Goal: Obtain resource: Download file/media

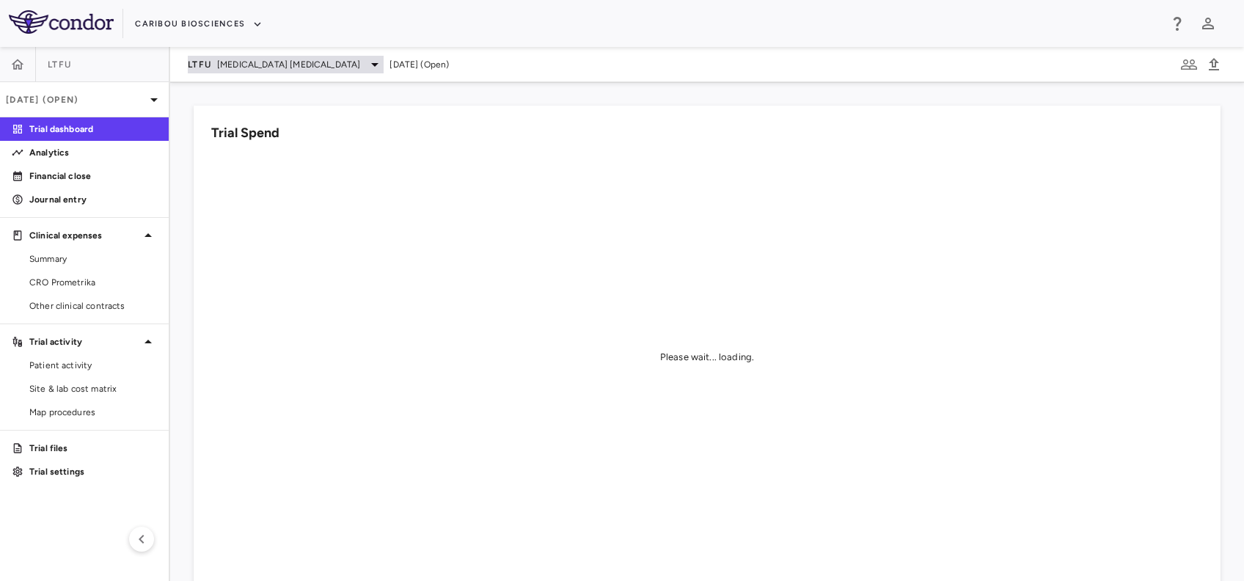
click at [366, 66] on icon at bounding box center [375, 65] width 18 height 18
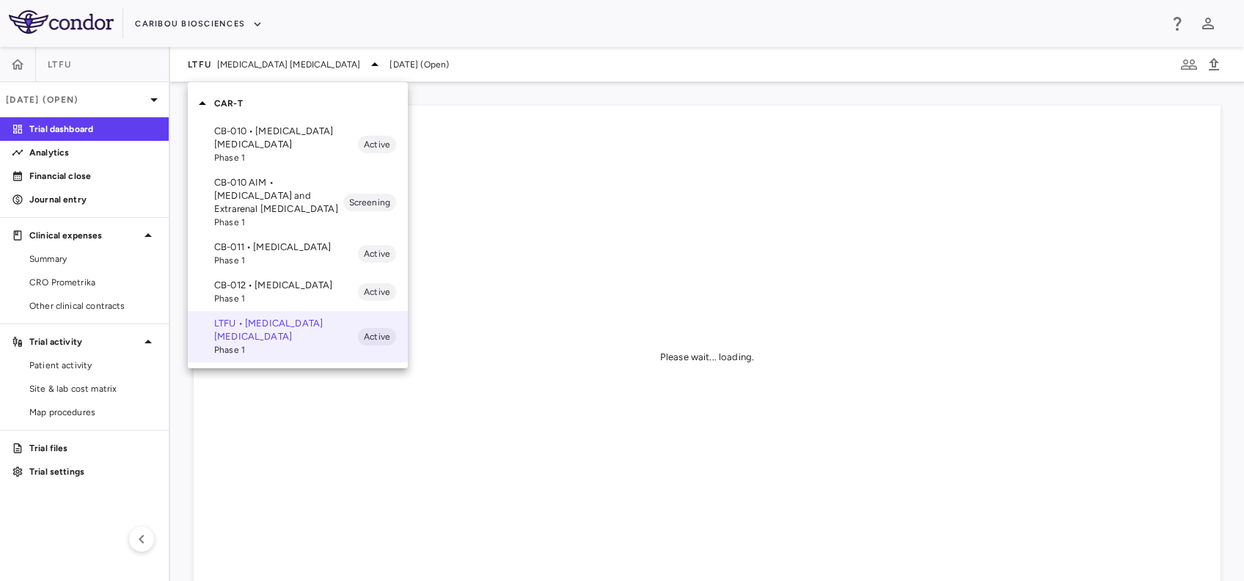
click at [241, 243] on p "CB-011 • Multiple Myeloma" at bounding box center [286, 246] width 144 height 13
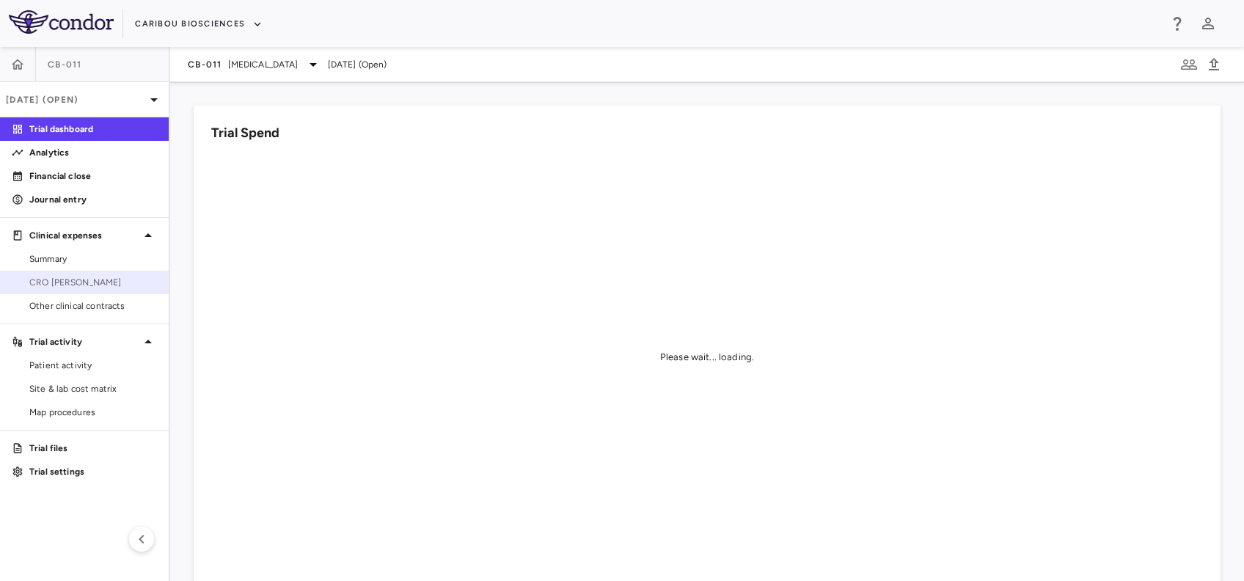
click at [59, 288] on span "CRO Kapadi" at bounding box center [93, 282] width 128 height 13
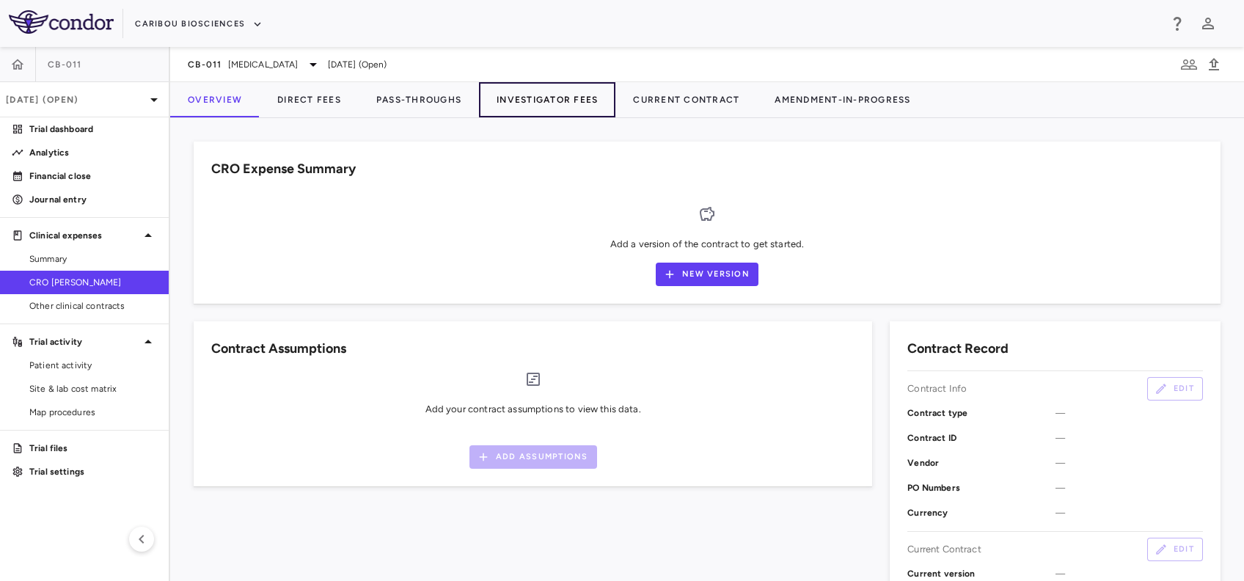
click at [537, 95] on button "Investigator Fees" at bounding box center [547, 99] width 136 height 35
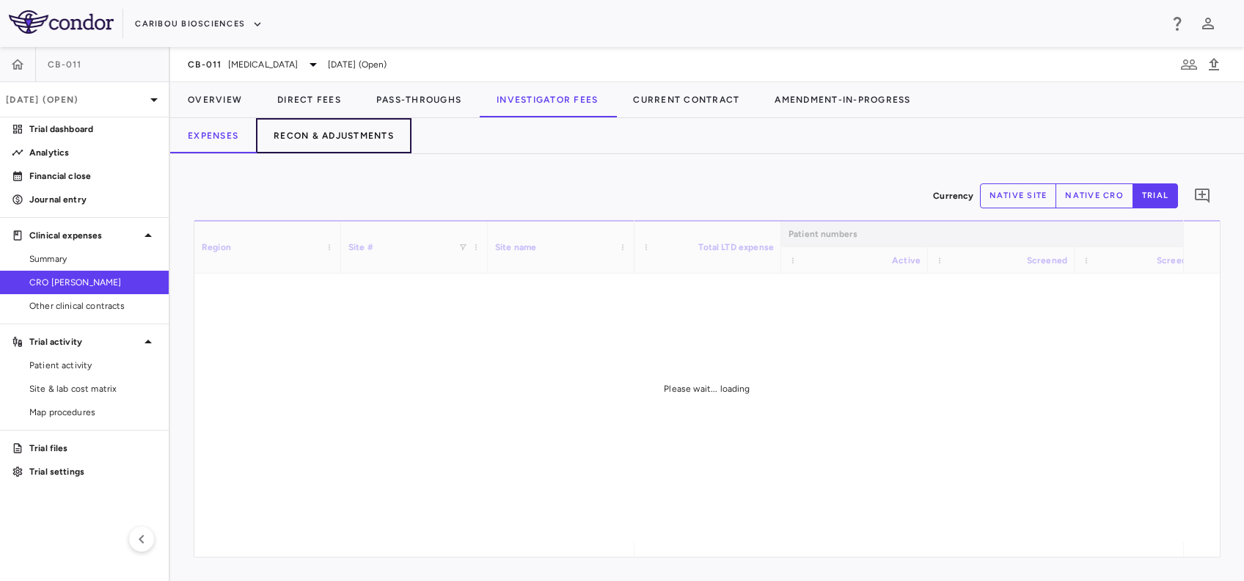
click at [366, 136] on button "Recon & Adjustments" at bounding box center [333, 135] width 155 height 35
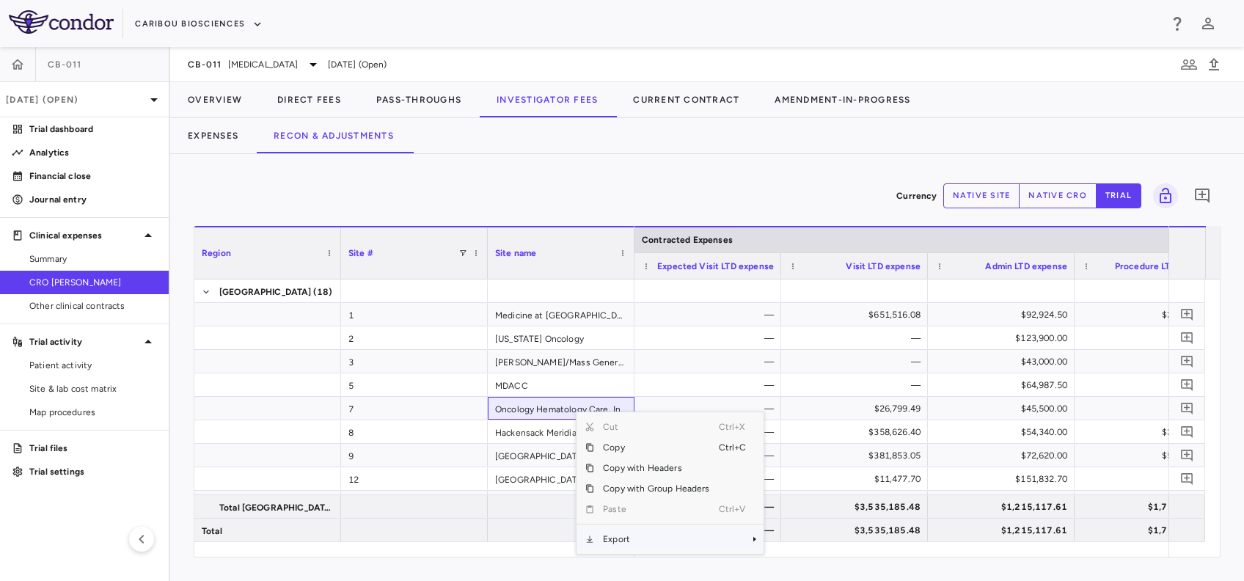
click at [624, 532] on span "Export" at bounding box center [656, 539] width 124 height 21
click at [804, 540] on span "Excel Export" at bounding box center [812, 541] width 69 height 21
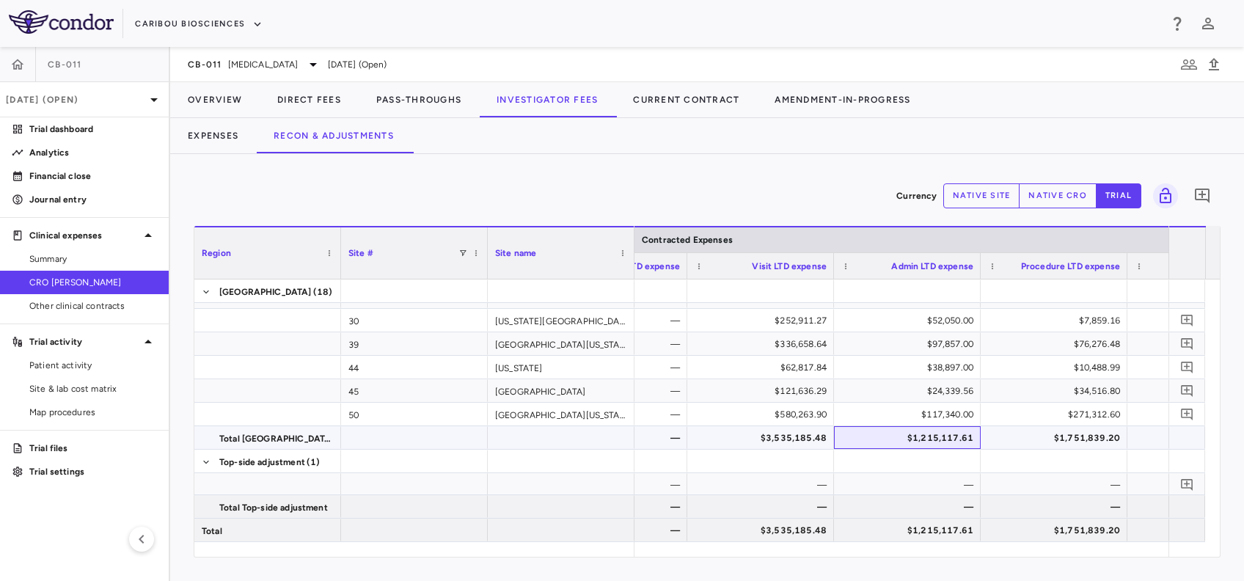
click at [939, 436] on div "$1,215,117.61" at bounding box center [910, 437] width 126 height 23
click at [990, 199] on button "native site" at bounding box center [981, 195] width 77 height 25
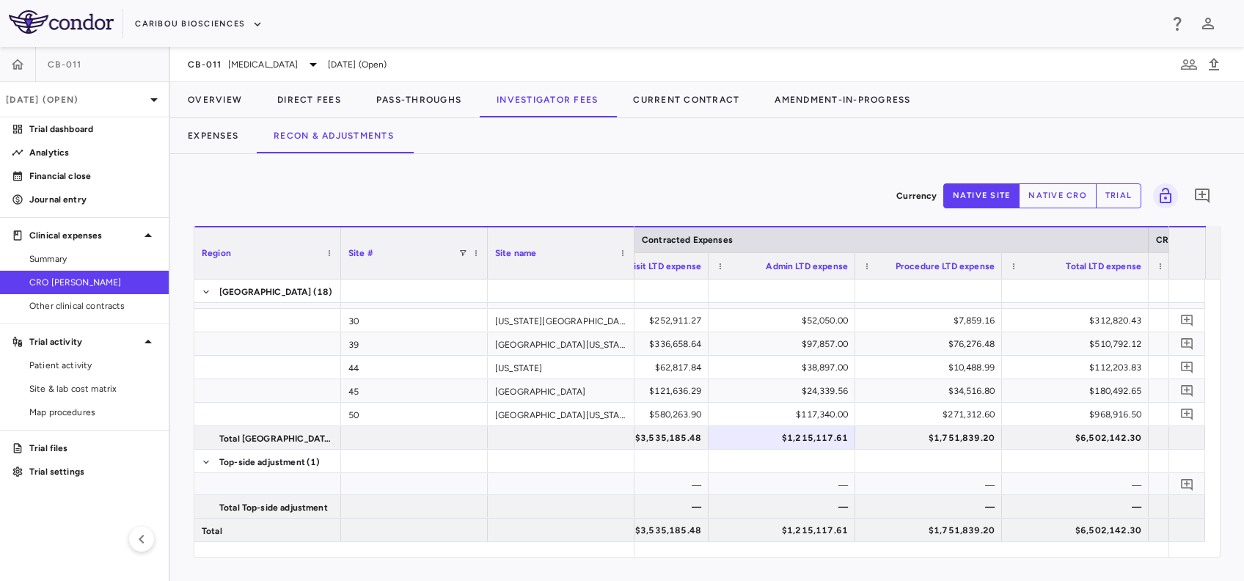
scroll to position [0, 319]
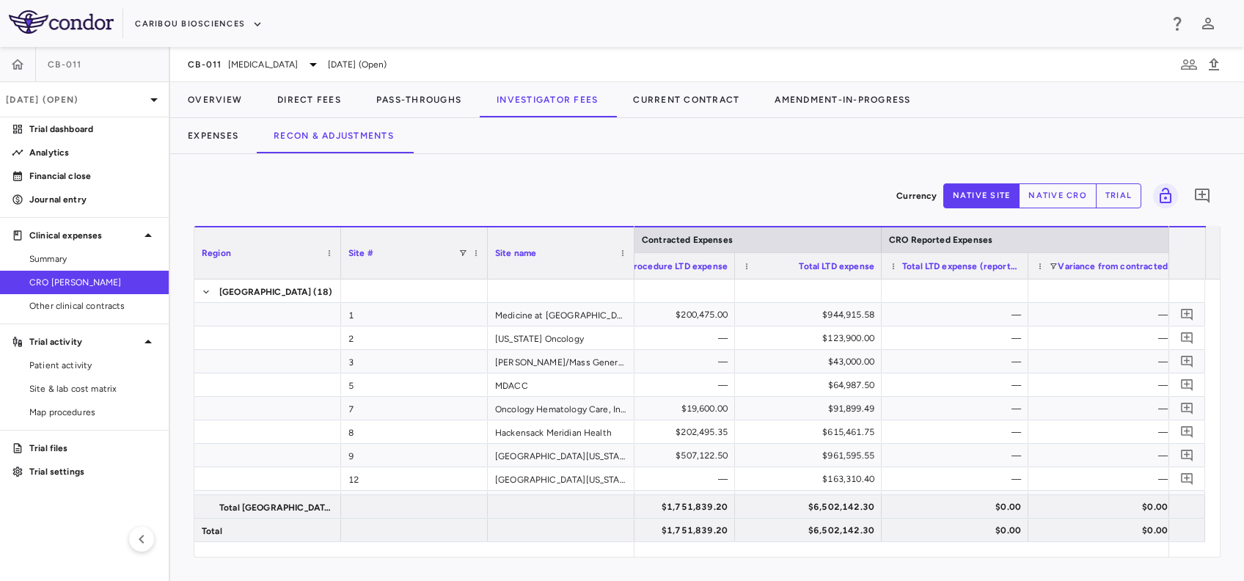
click at [1072, 202] on button "native cro" at bounding box center [1057, 195] width 78 height 25
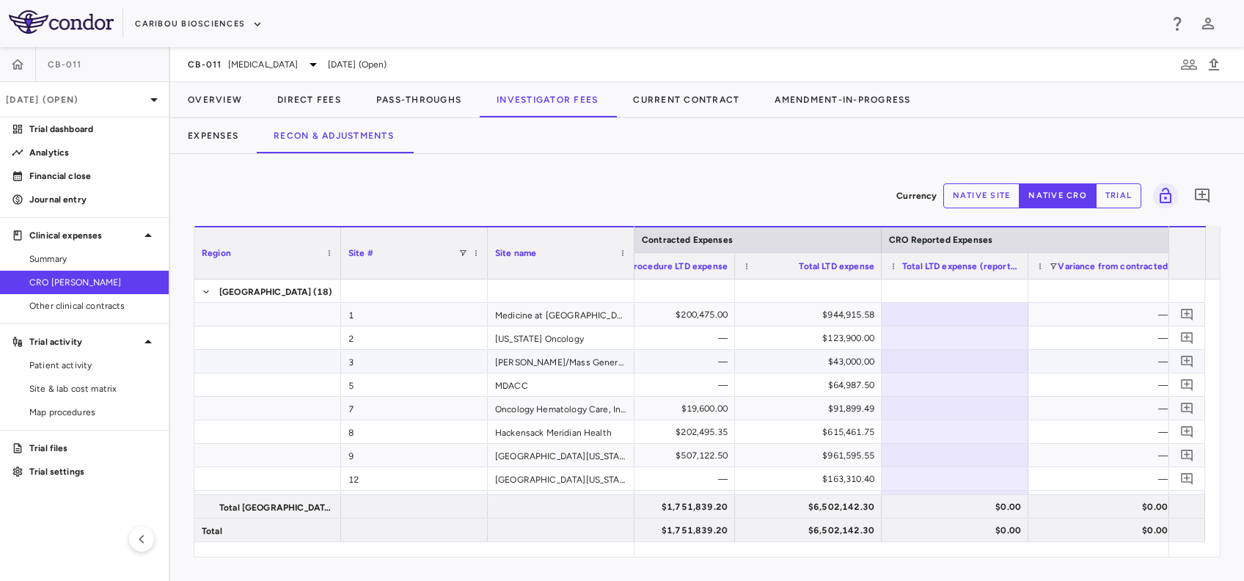
type button "native"
click at [1051, 317] on div "—" at bounding box center [1104, 314] width 126 height 23
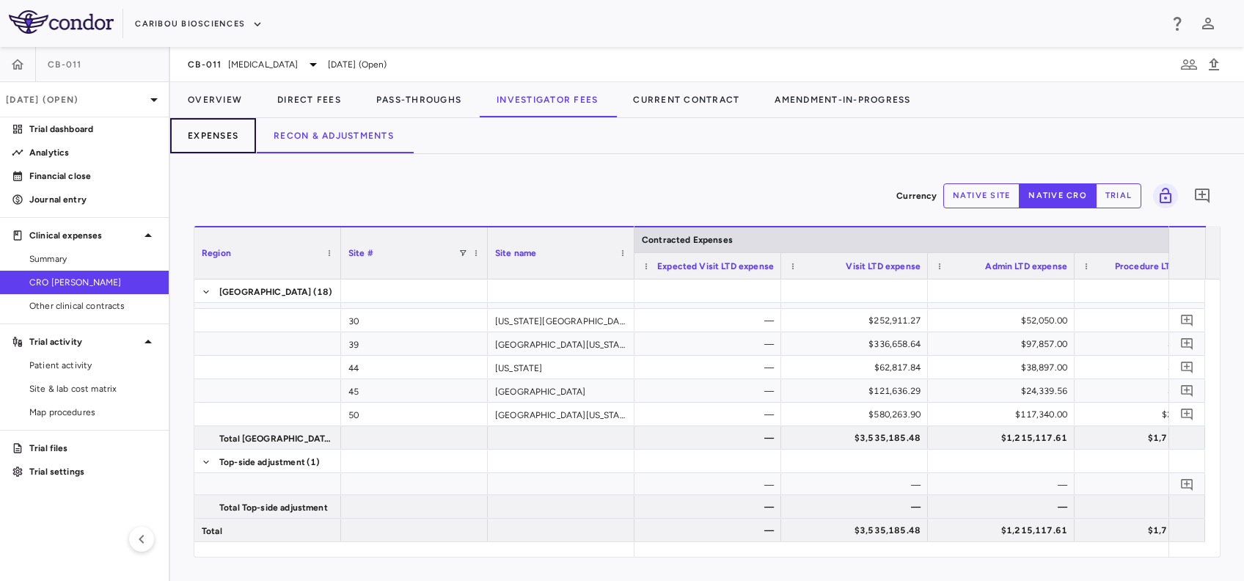
click at [206, 122] on button "Expenses" at bounding box center [213, 135] width 86 height 35
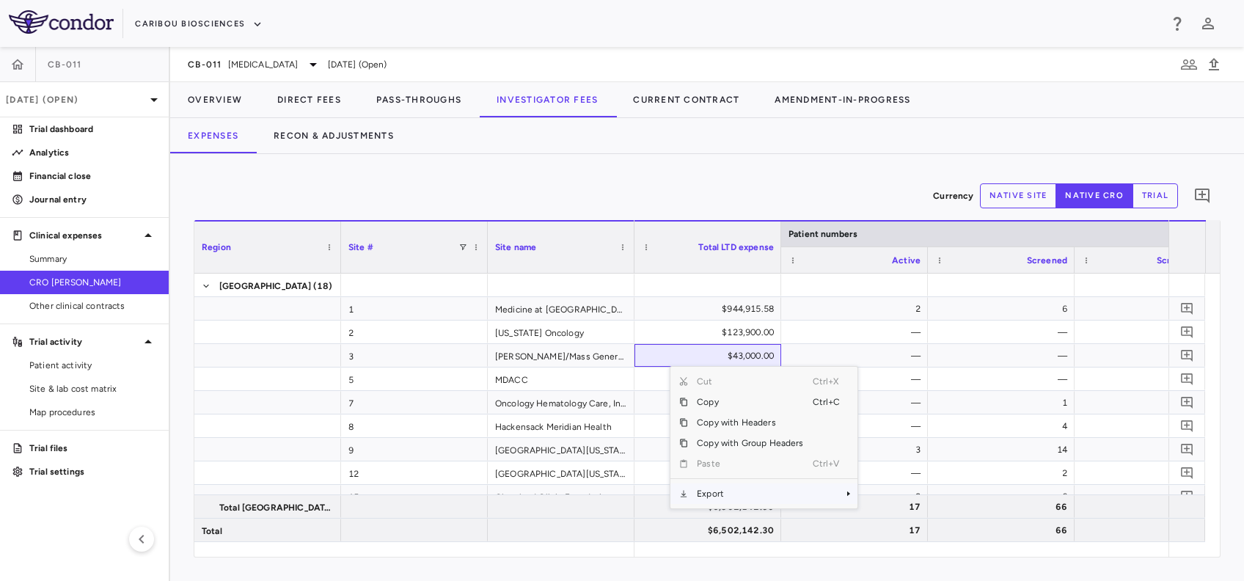
click at [719, 492] on span "Export" at bounding box center [750, 493] width 124 height 21
click at [895, 518] on span "Excel Export" at bounding box center [906, 519] width 69 height 21
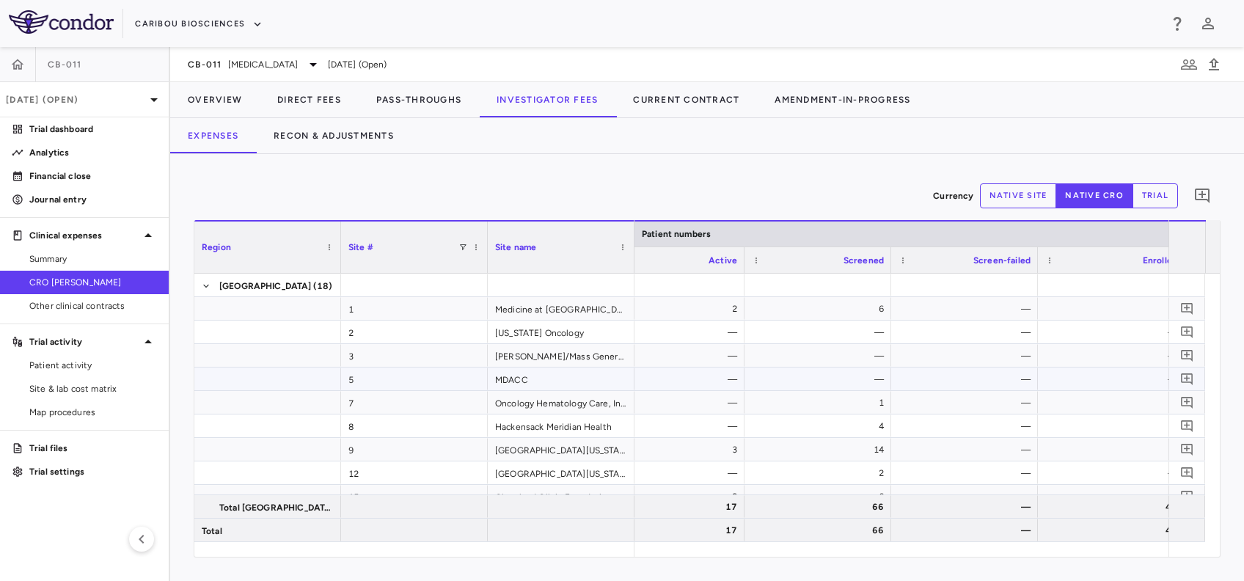
scroll to position [0, 188]
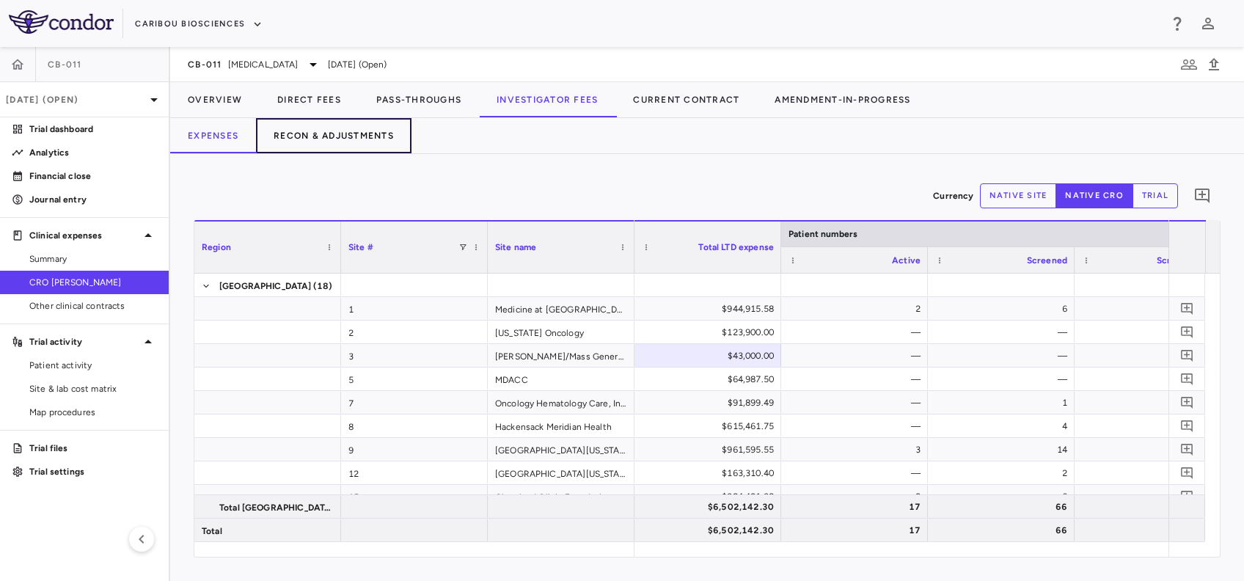
click at [375, 134] on button "Recon & Adjustments" at bounding box center [333, 135] width 155 height 35
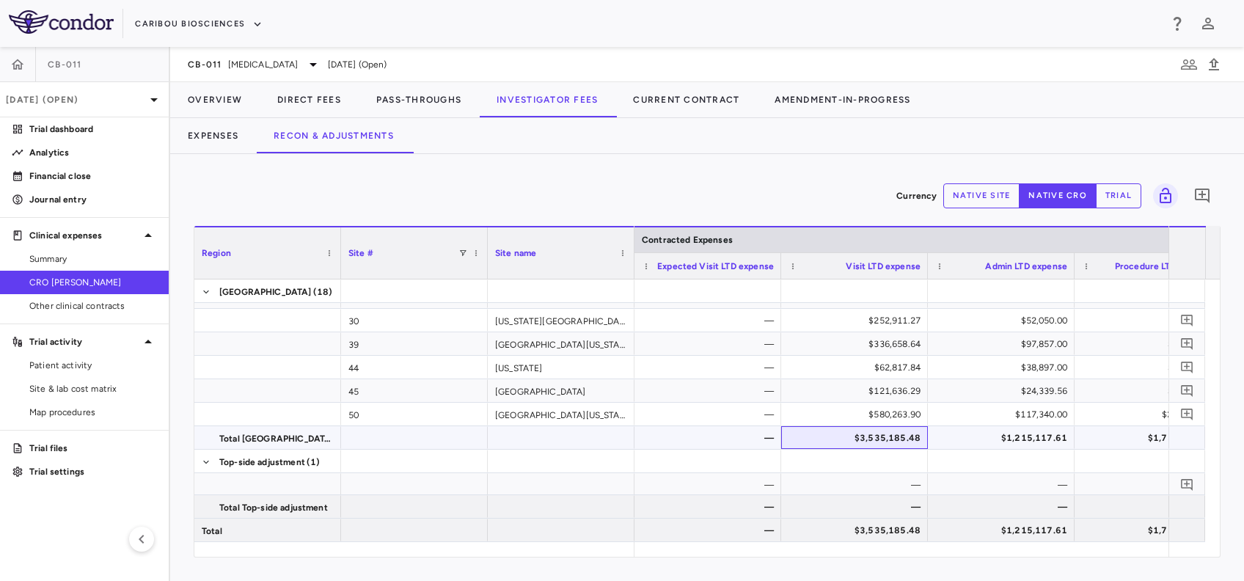
click at [881, 433] on div "$3,535,185.48" at bounding box center [857, 437] width 126 height 23
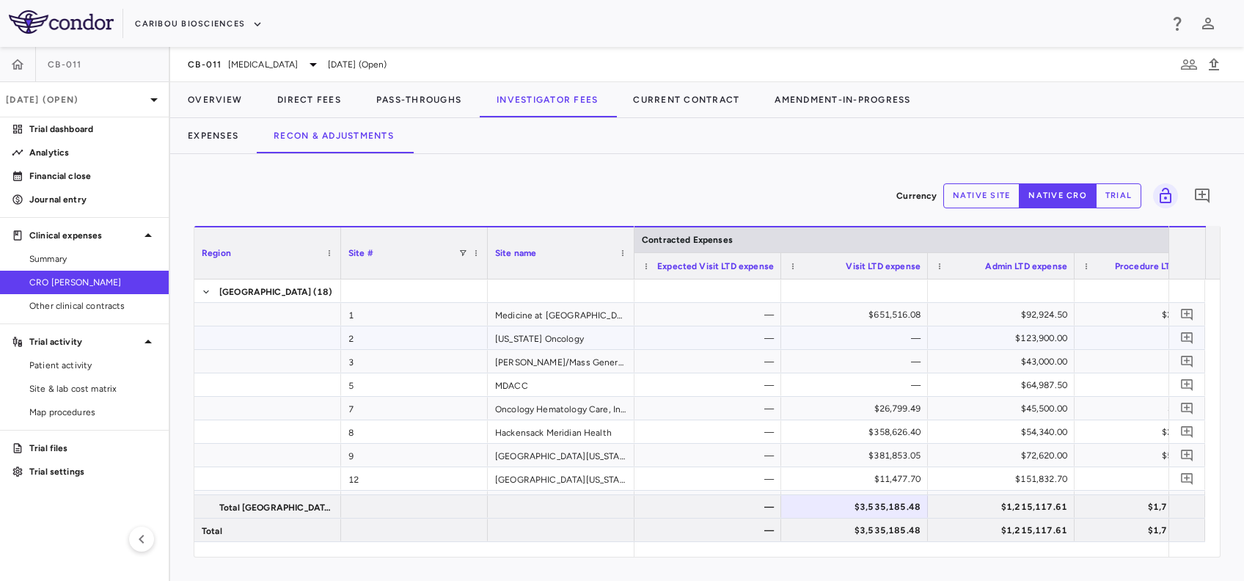
scroll to position [0, 933]
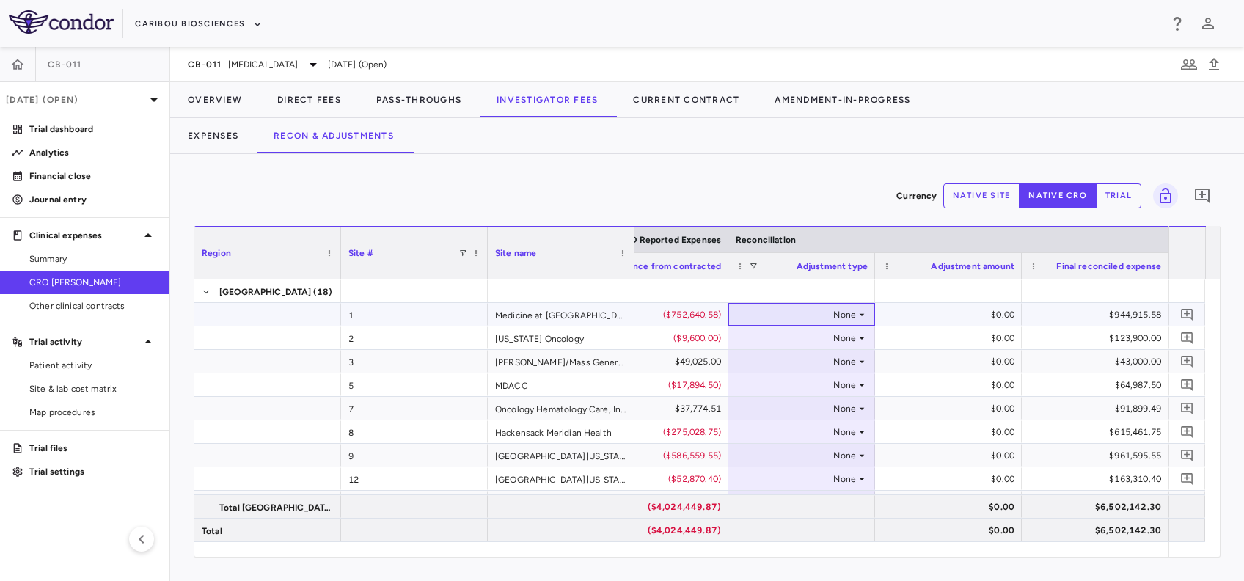
click at [859, 313] on icon at bounding box center [862, 315] width 12 height 12
click at [794, 388] on li "Other" at bounding box center [801, 387] width 145 height 22
click at [1056, 327] on div "$123,900.00" at bounding box center [1098, 337] width 126 height 23
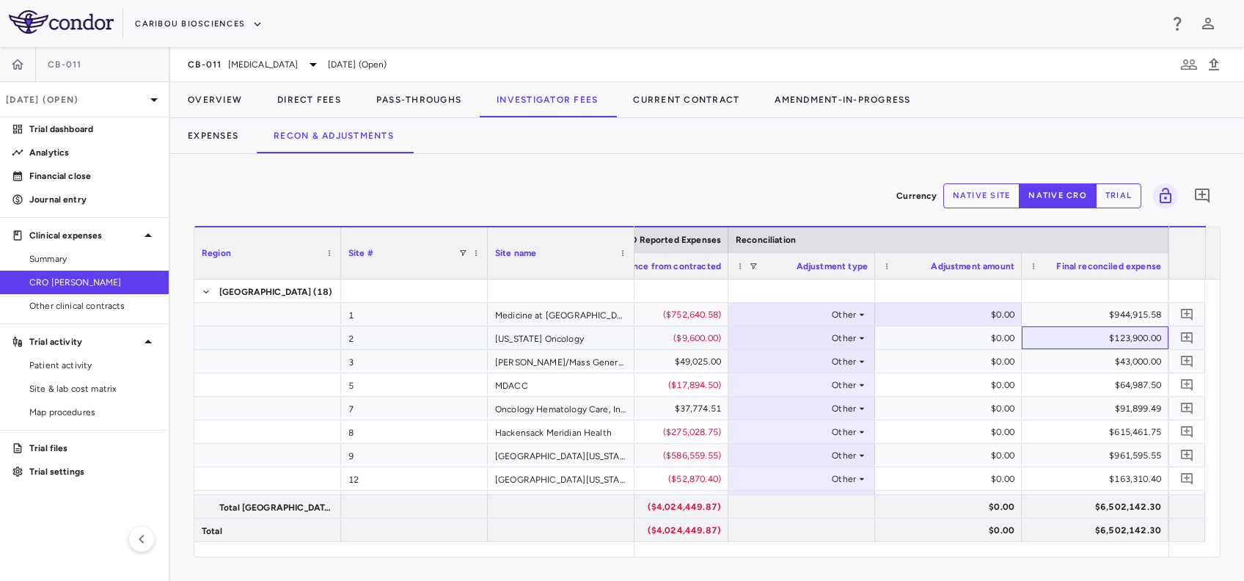
click at [1050, 330] on div "$123,900.00" at bounding box center [1098, 337] width 126 height 23
click at [974, 338] on div "$0.00" at bounding box center [951, 337] width 126 height 23
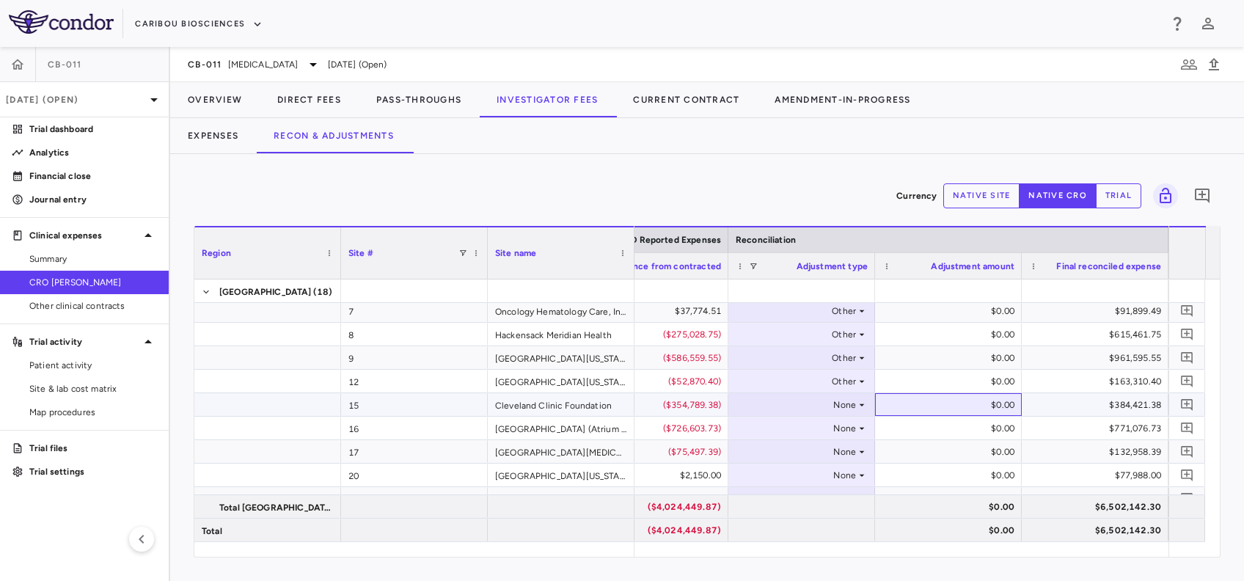
click at [950, 415] on div "$0.00" at bounding box center [948, 404] width 147 height 23
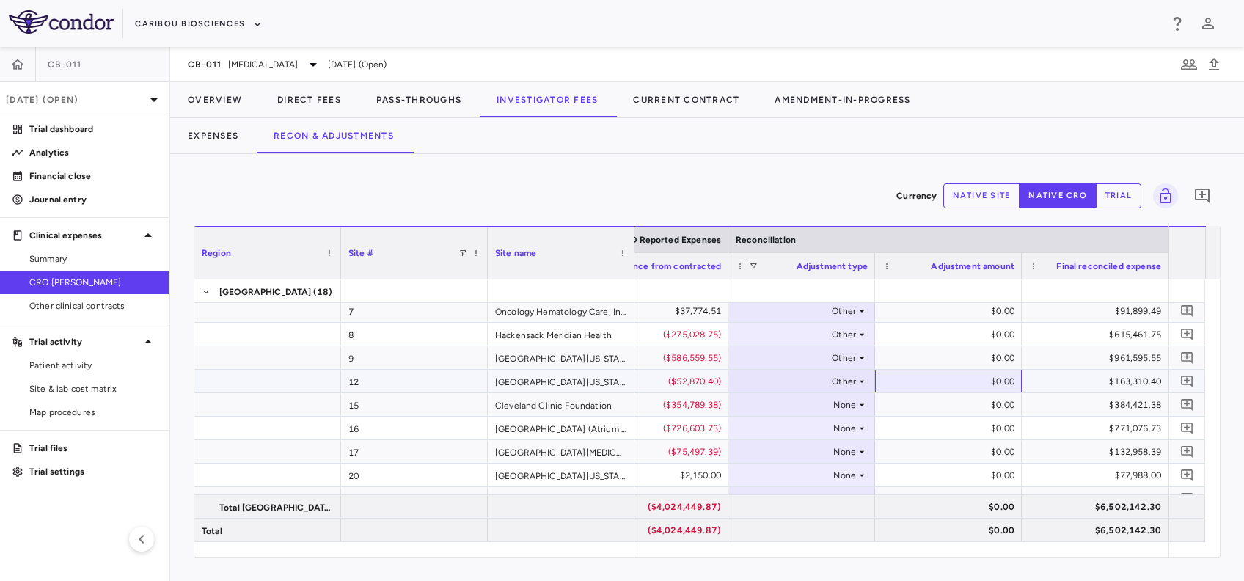
click at [969, 386] on div "$0.00" at bounding box center [951, 381] width 126 height 23
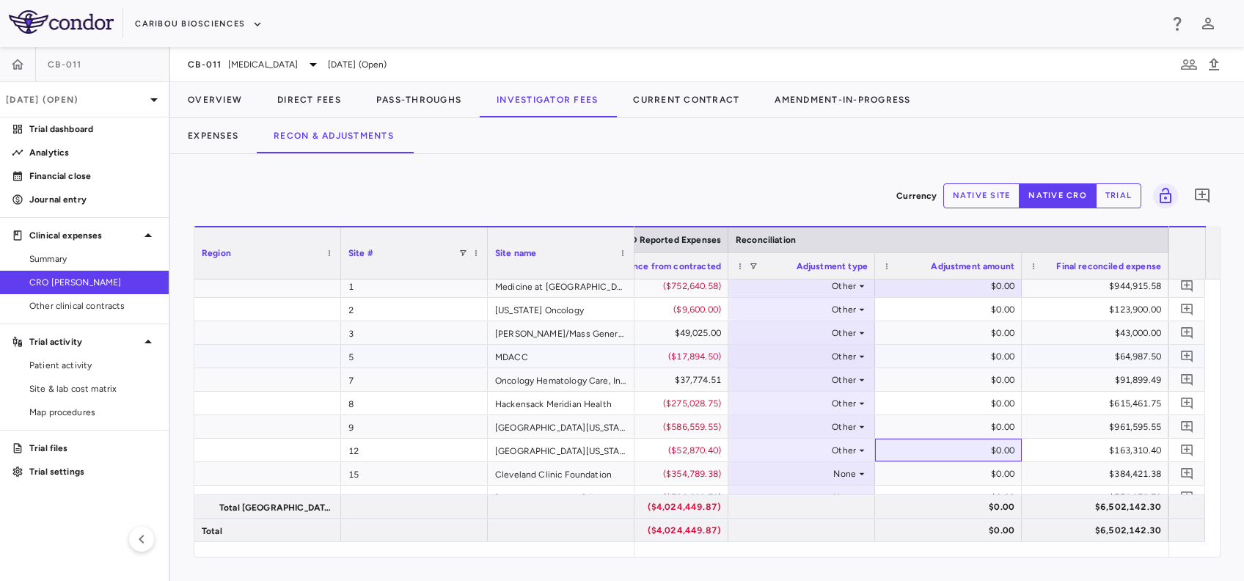
scroll to position [0, 0]
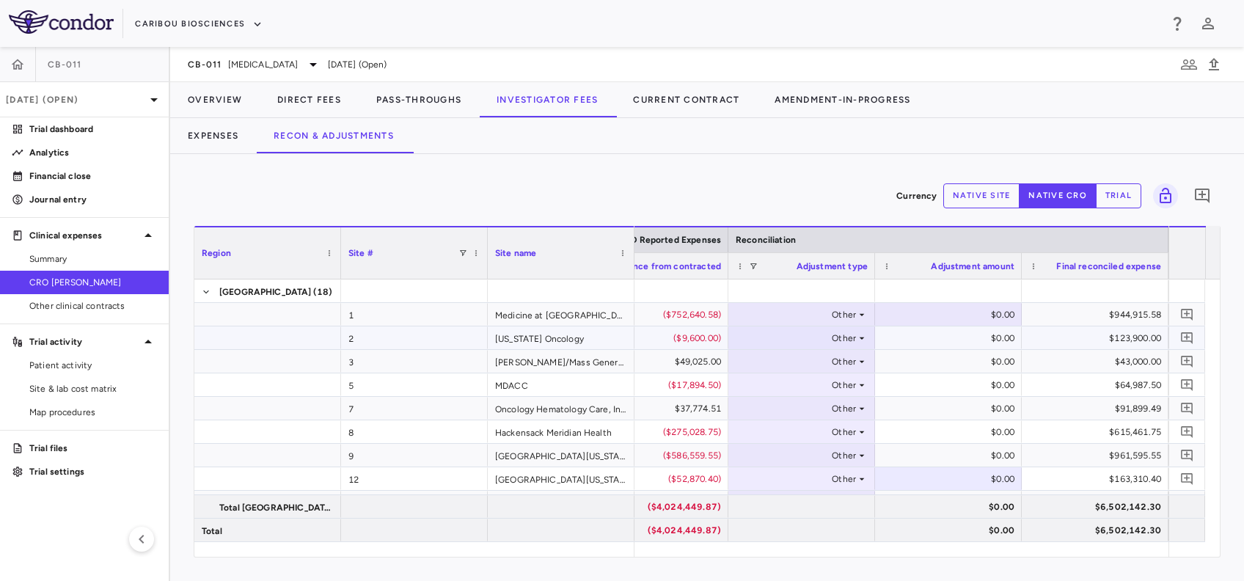
click at [952, 339] on div "$0.00" at bounding box center [951, 337] width 126 height 23
click at [948, 311] on div "$0.00" at bounding box center [951, 314] width 126 height 23
click at [1062, 321] on div "$944,915.58" at bounding box center [1098, 314] width 126 height 23
click at [1055, 339] on div "$123,900.00" at bounding box center [1098, 337] width 126 height 23
click at [980, 340] on div "$0.00" at bounding box center [951, 337] width 126 height 23
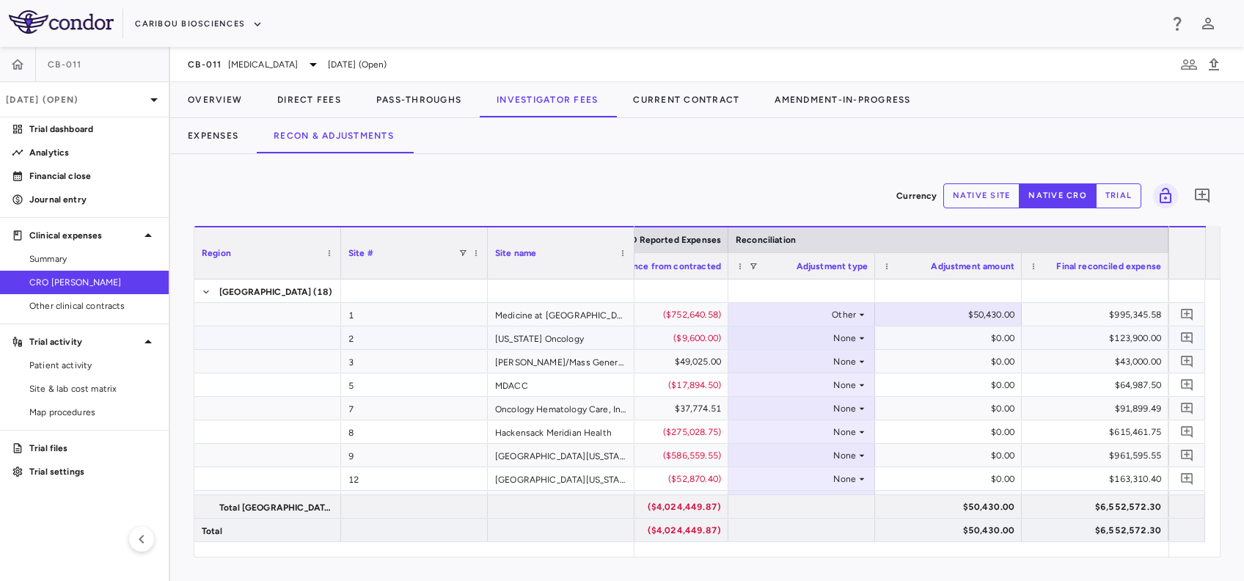
click at [823, 339] on div "None" at bounding box center [798, 337] width 114 height 23
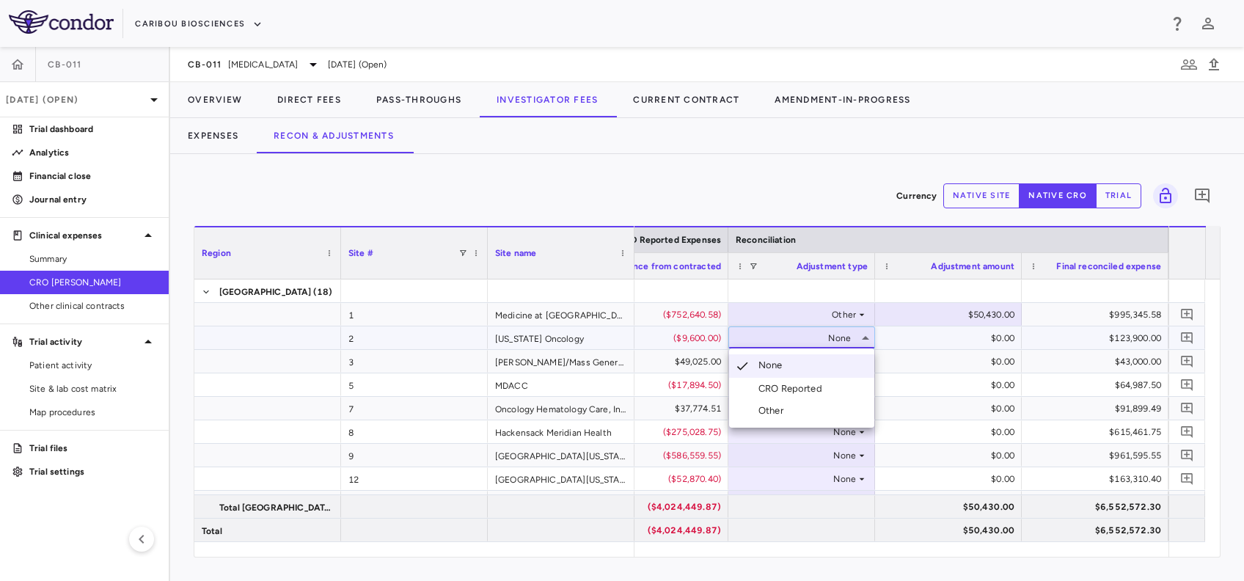
click at [775, 410] on div "Other" at bounding box center [773, 410] width 31 height 13
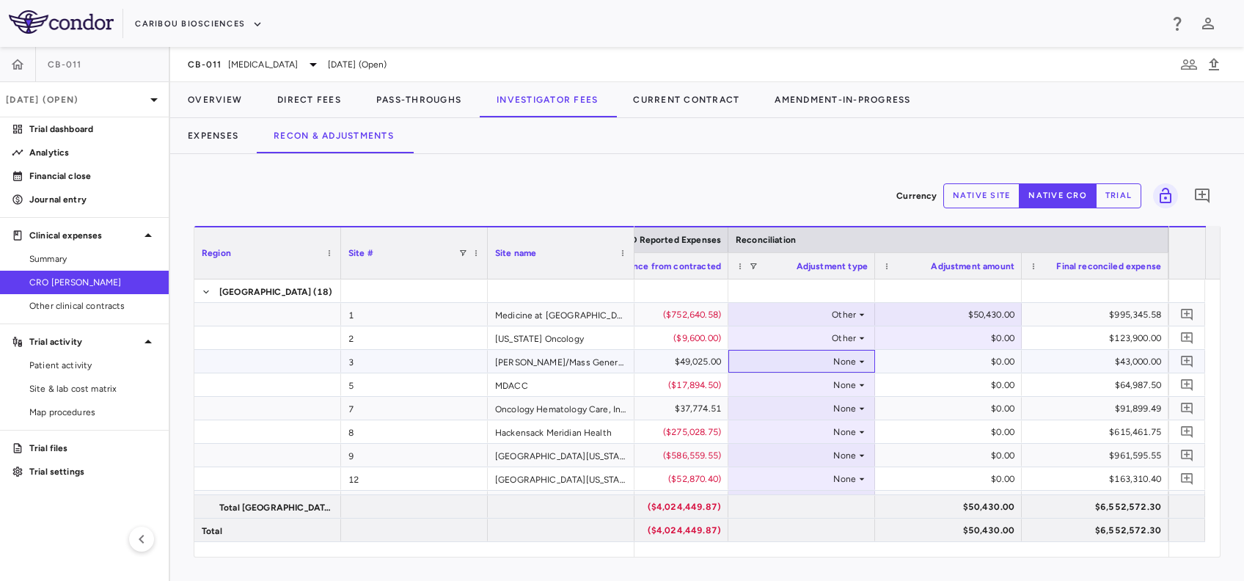
click at [854, 361] on div "None" at bounding box center [798, 361] width 114 height 23
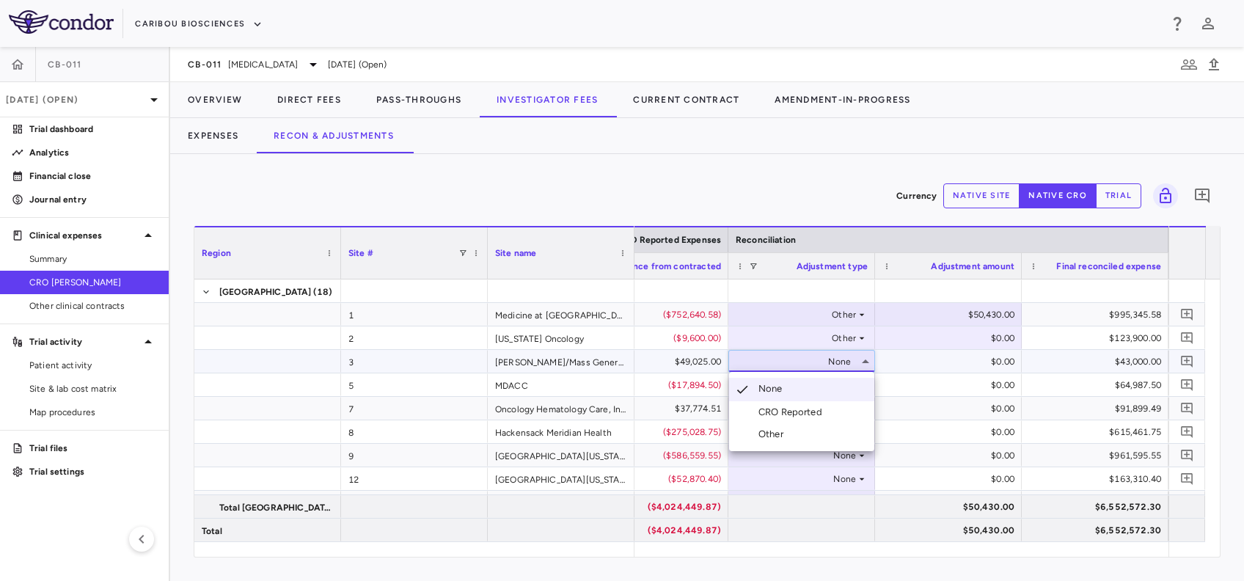
click at [776, 432] on div "Other" at bounding box center [773, 433] width 31 height 13
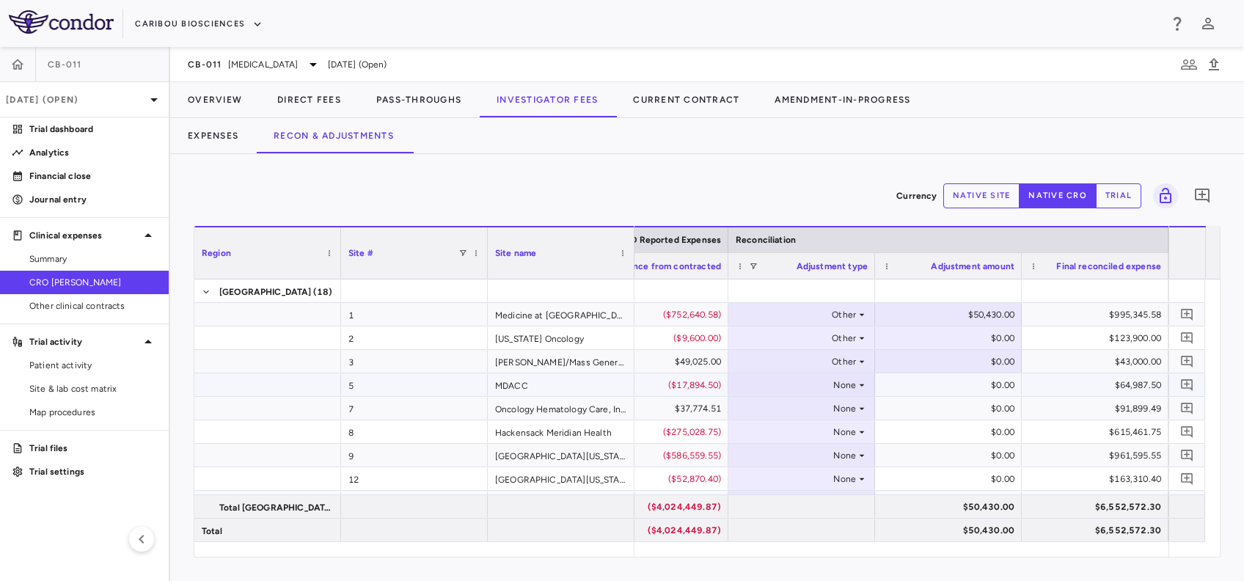
click at [853, 386] on div "None" at bounding box center [798, 384] width 114 height 23
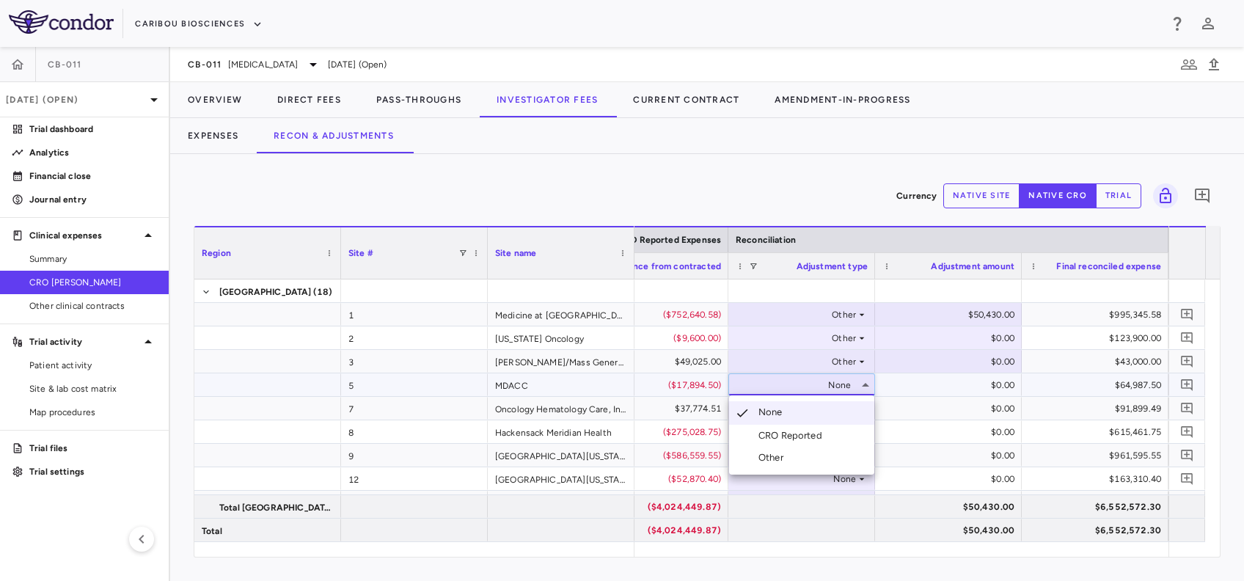
click at [797, 463] on li "Other" at bounding box center [801, 458] width 145 height 22
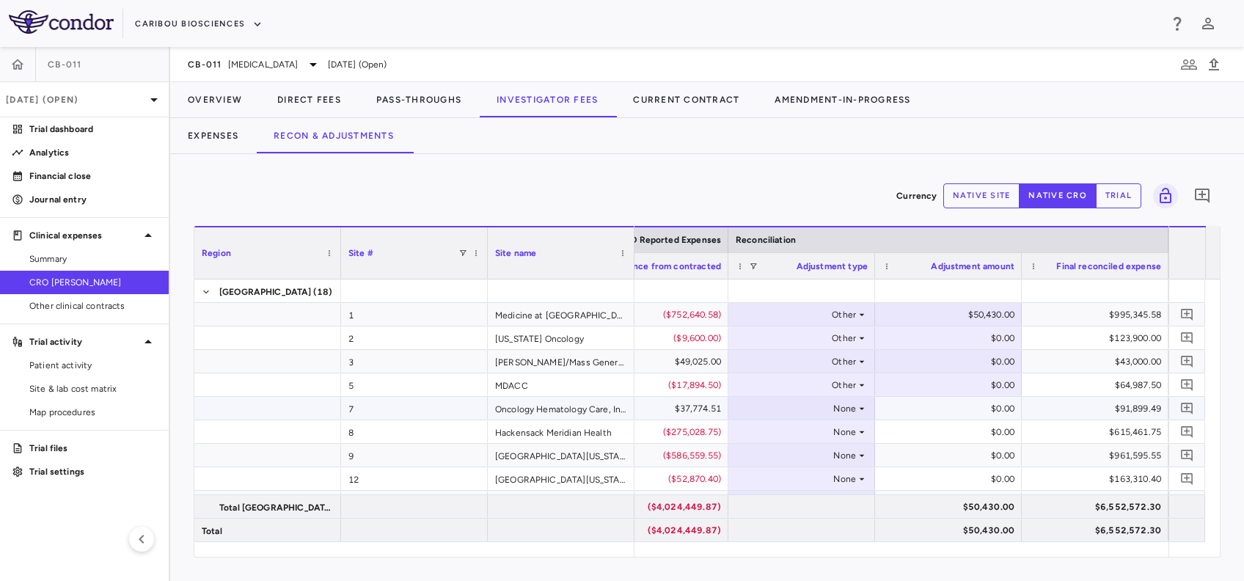
click at [840, 405] on div "None" at bounding box center [798, 408] width 114 height 23
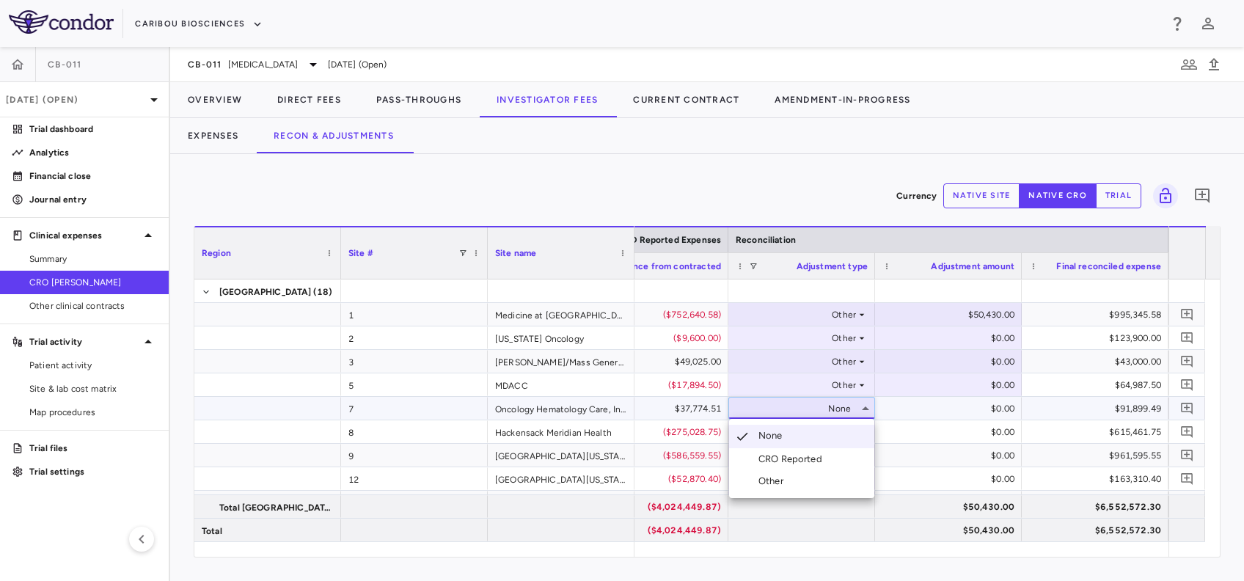
click at [798, 480] on li "Other" at bounding box center [801, 481] width 145 height 22
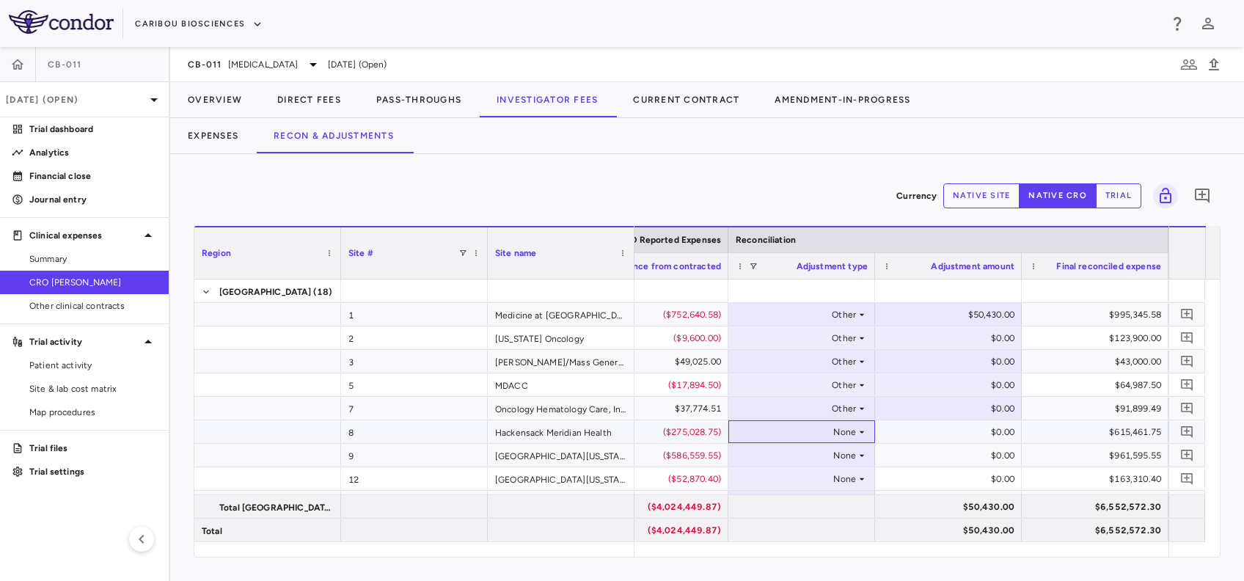
click at [842, 430] on div "None" at bounding box center [798, 431] width 114 height 23
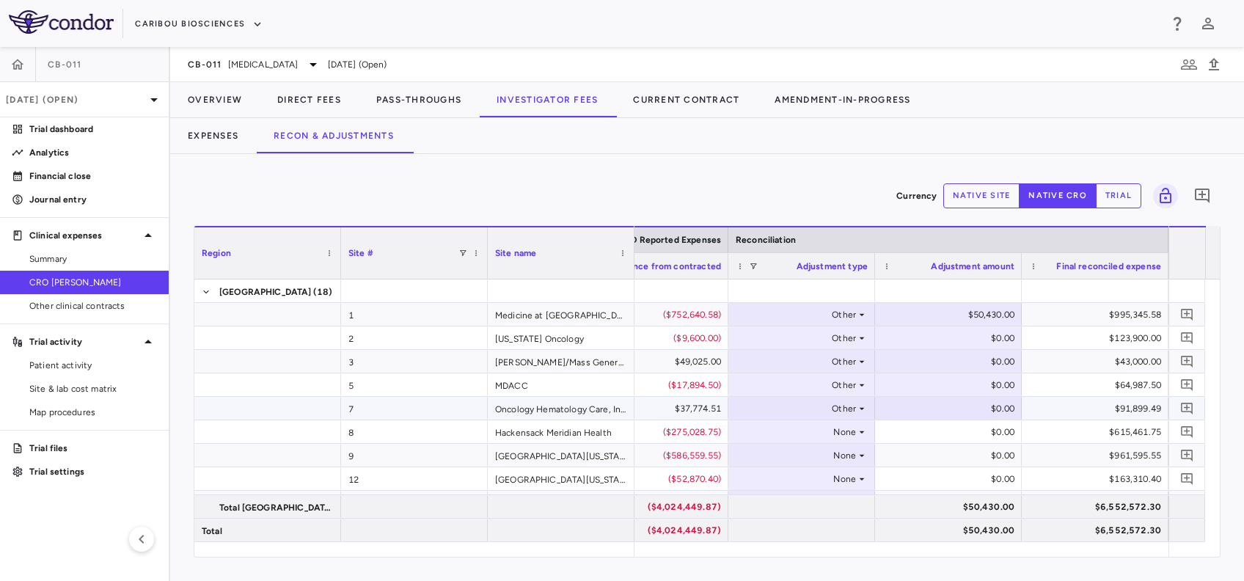
scroll to position [98, 0]
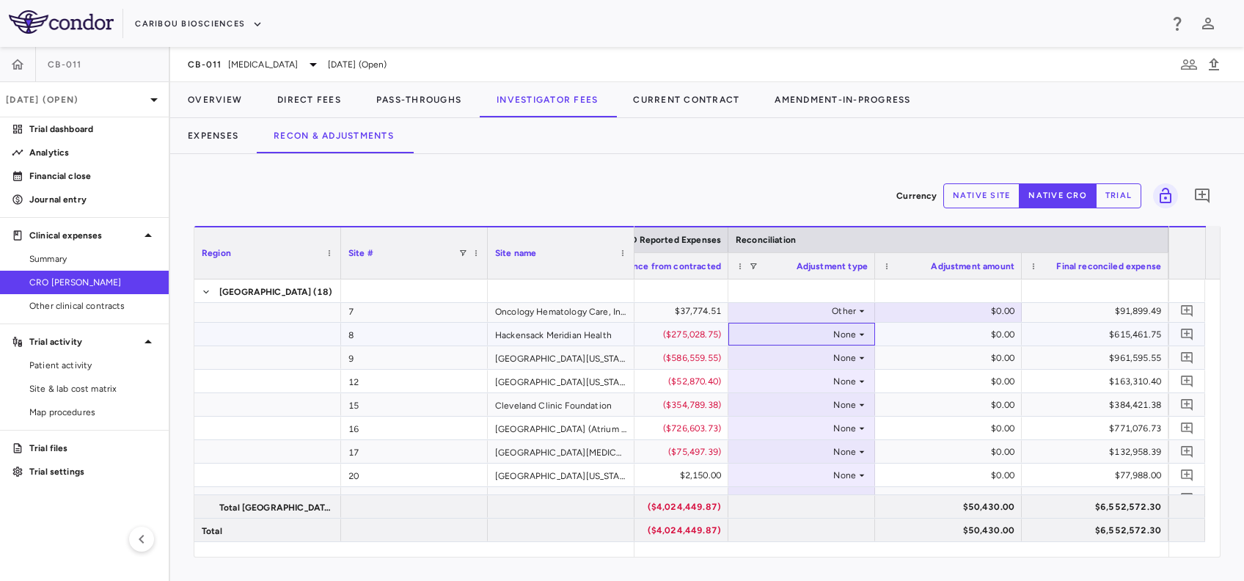
click at [859, 340] on div "None" at bounding box center [801, 333] width 132 height 21
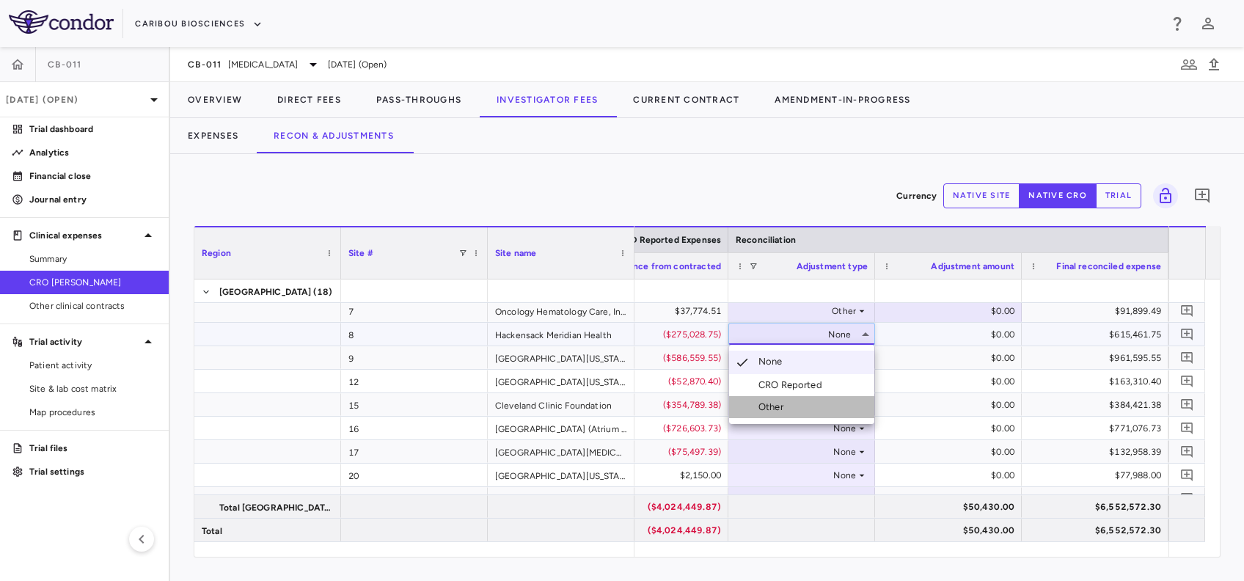
click at [780, 415] on li "Other" at bounding box center [801, 407] width 145 height 22
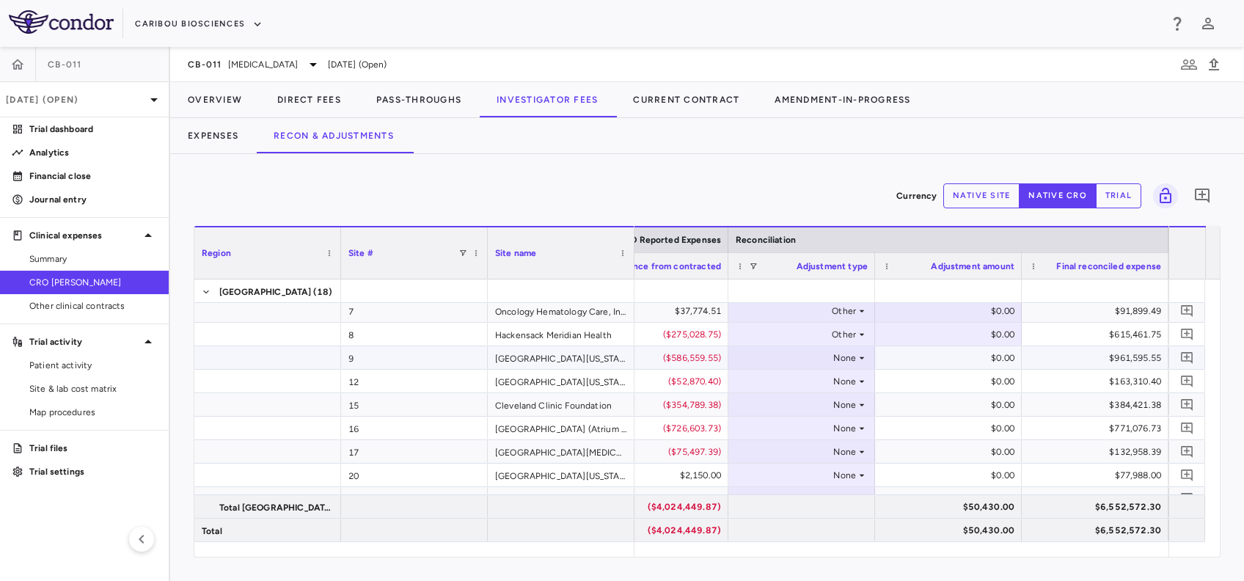
click at [829, 364] on div "None" at bounding box center [798, 357] width 114 height 23
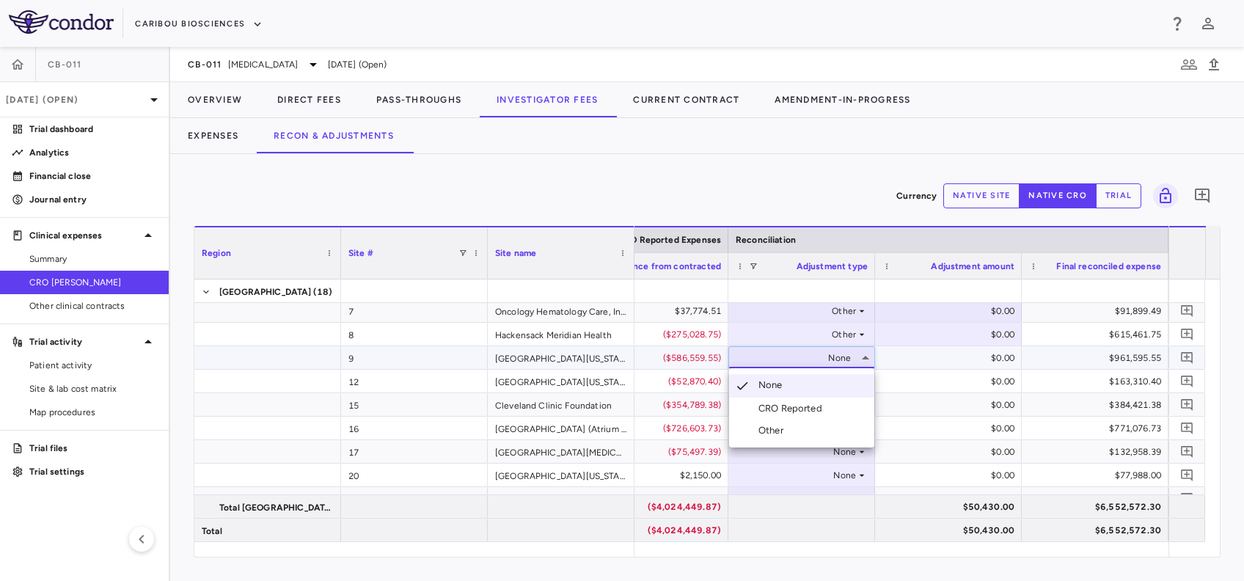
click at [782, 430] on div "Other" at bounding box center [773, 430] width 31 height 13
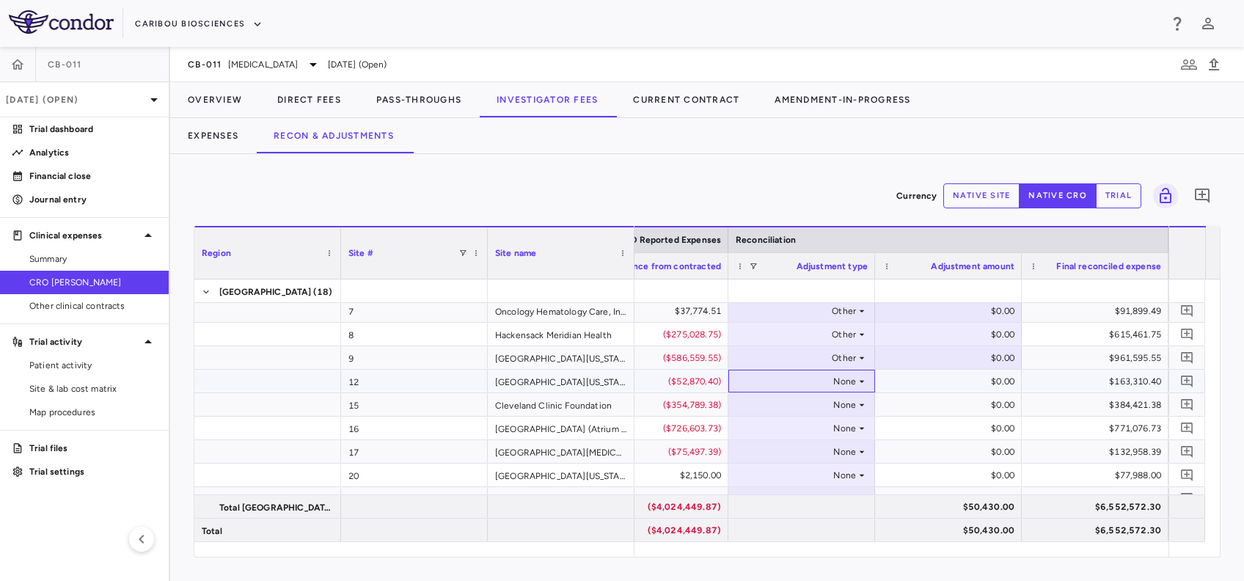
click at [844, 387] on div "None" at bounding box center [798, 381] width 114 height 23
click at [790, 449] on li "Other" at bounding box center [801, 454] width 145 height 22
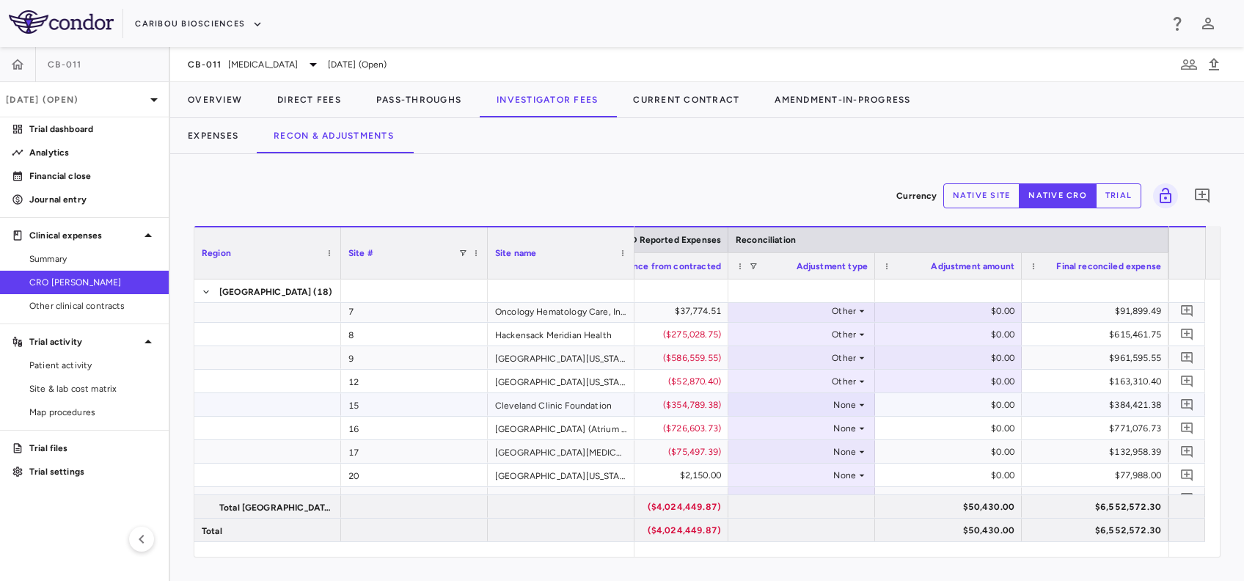
click at [846, 406] on div "None" at bounding box center [798, 404] width 114 height 23
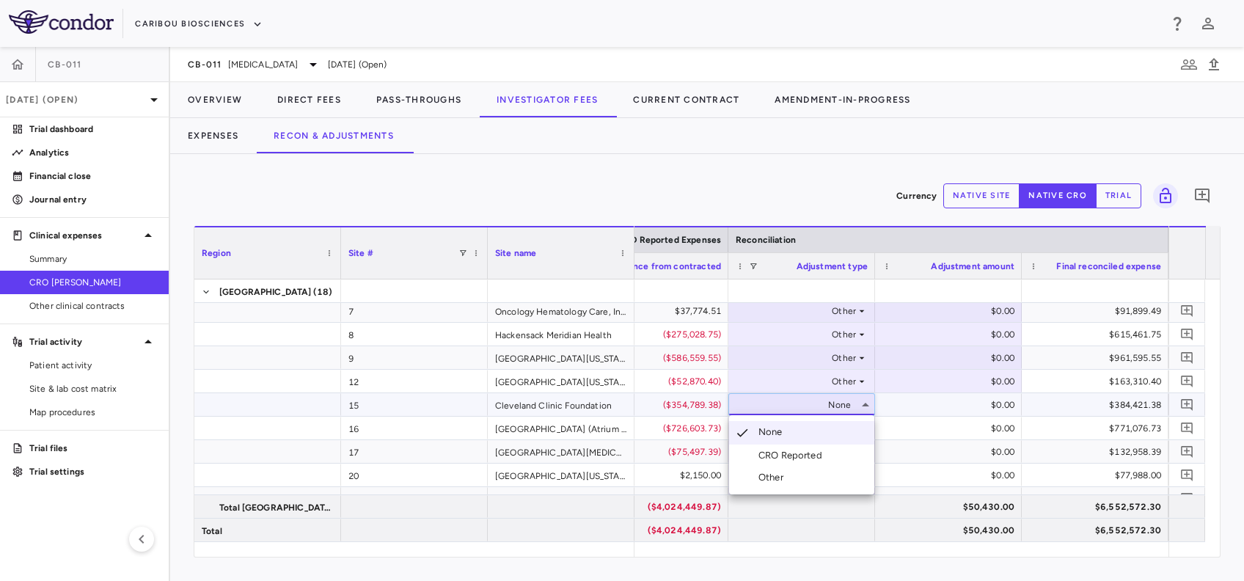
click at [771, 477] on div "Other" at bounding box center [773, 477] width 31 height 13
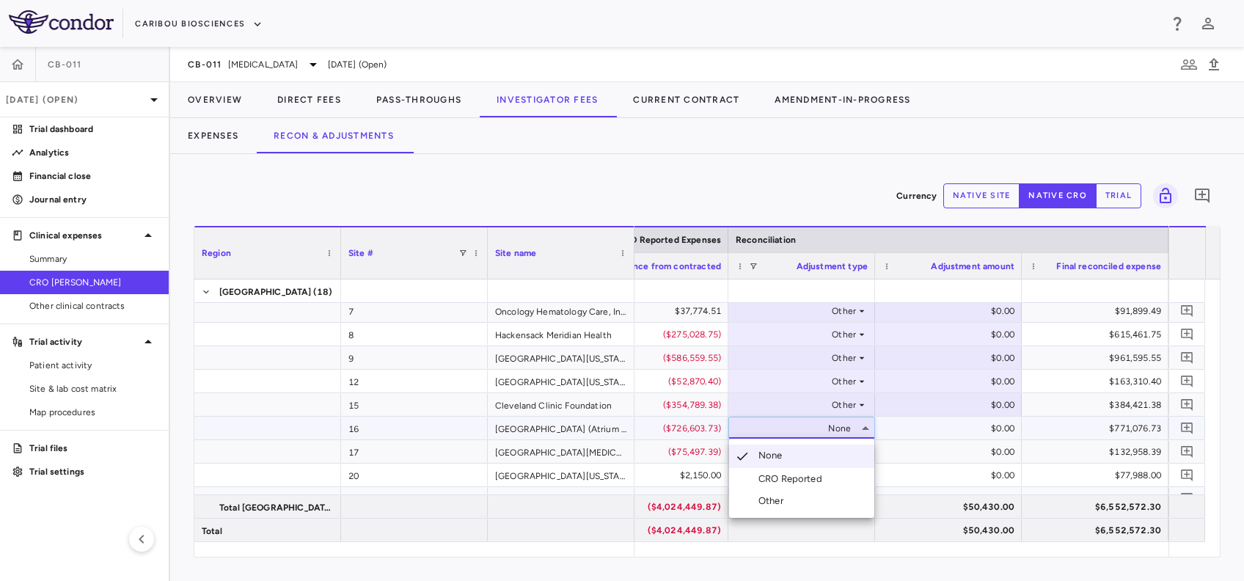
click at [780, 504] on div "Other" at bounding box center [773, 500] width 31 height 13
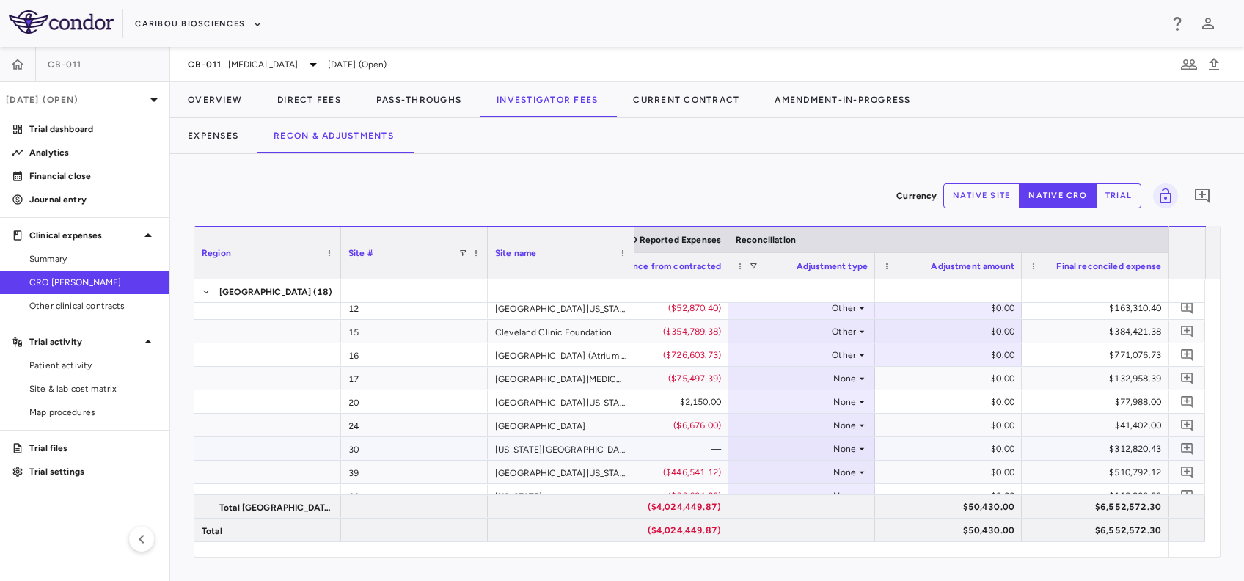
scroll to position [195, 0]
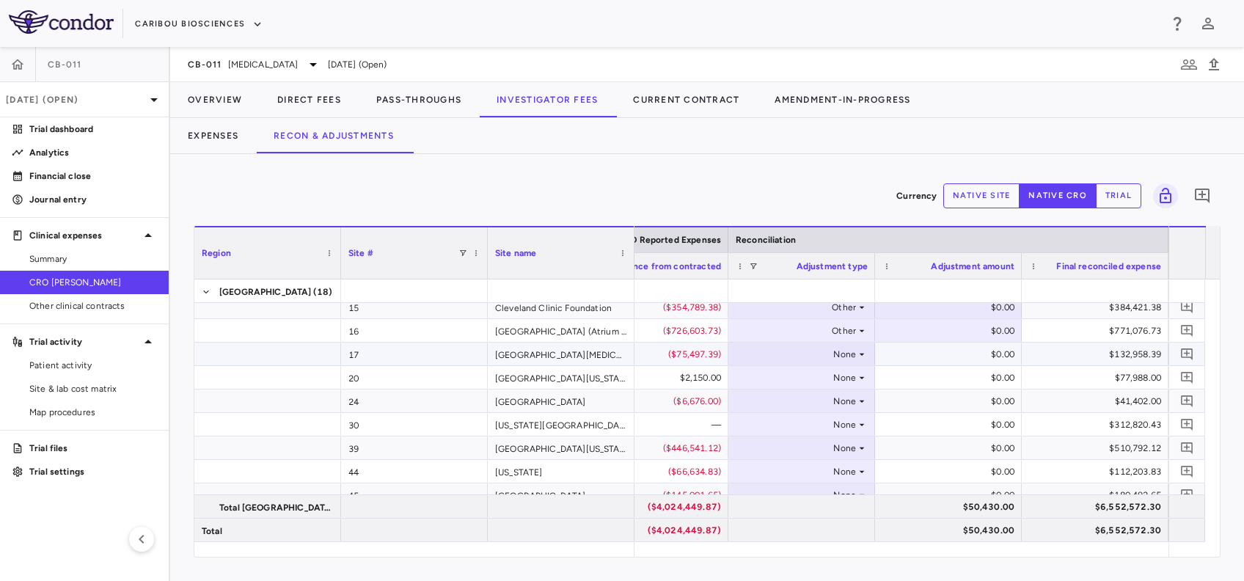
click at [853, 356] on div "None" at bounding box center [798, 353] width 114 height 23
click at [842, 378] on div at bounding box center [622, 290] width 1244 height 581
click at [847, 379] on div "None" at bounding box center [798, 377] width 114 height 23
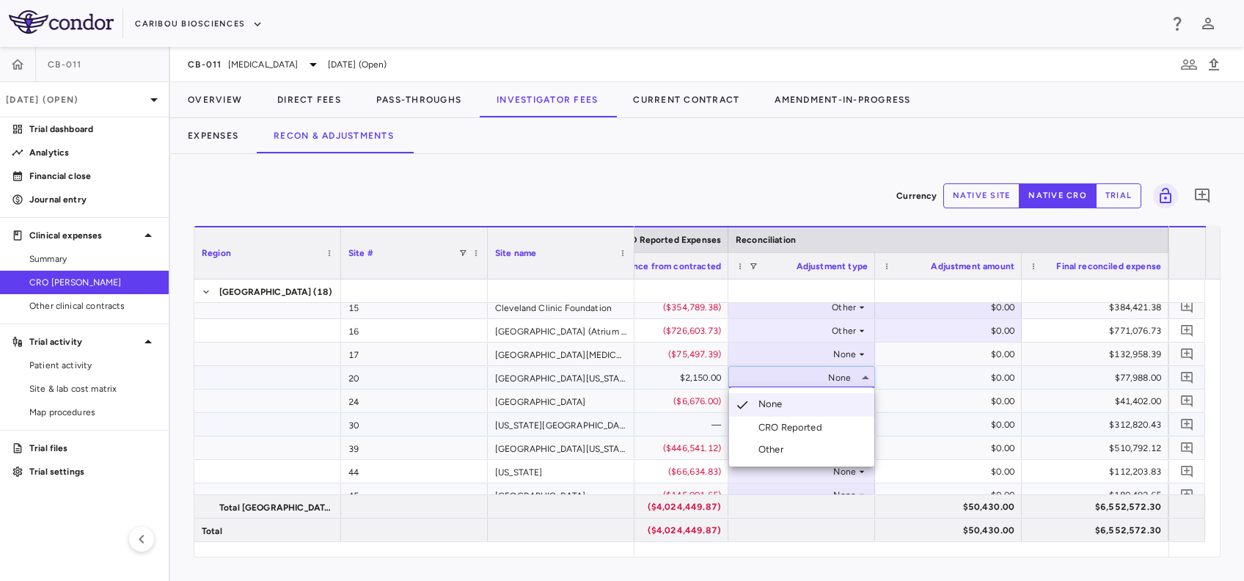
click at [792, 454] on li "Other" at bounding box center [801, 449] width 145 height 22
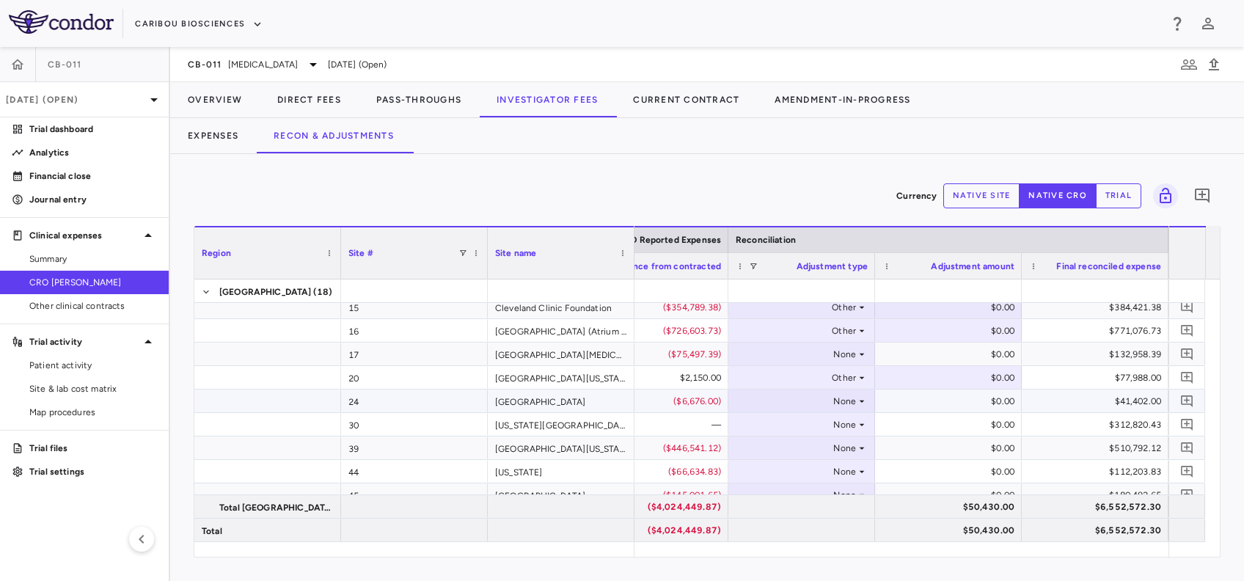
click at [853, 400] on div "None" at bounding box center [798, 400] width 114 height 23
click at [856, 354] on icon at bounding box center [862, 354] width 12 height 12
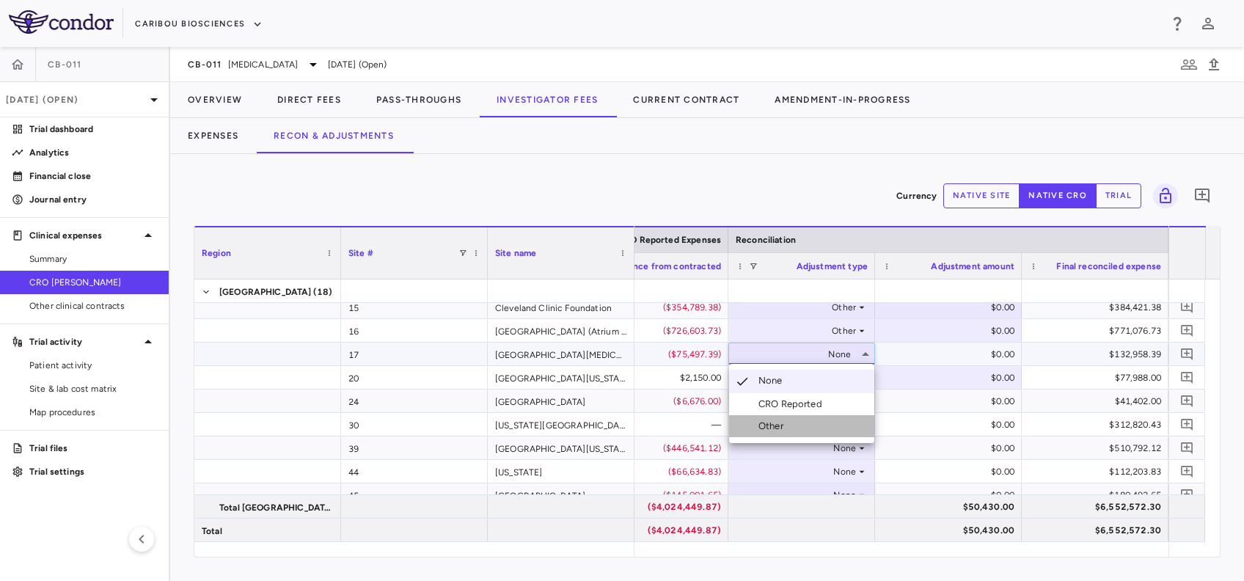
click at [785, 433] on li "Other" at bounding box center [801, 426] width 145 height 22
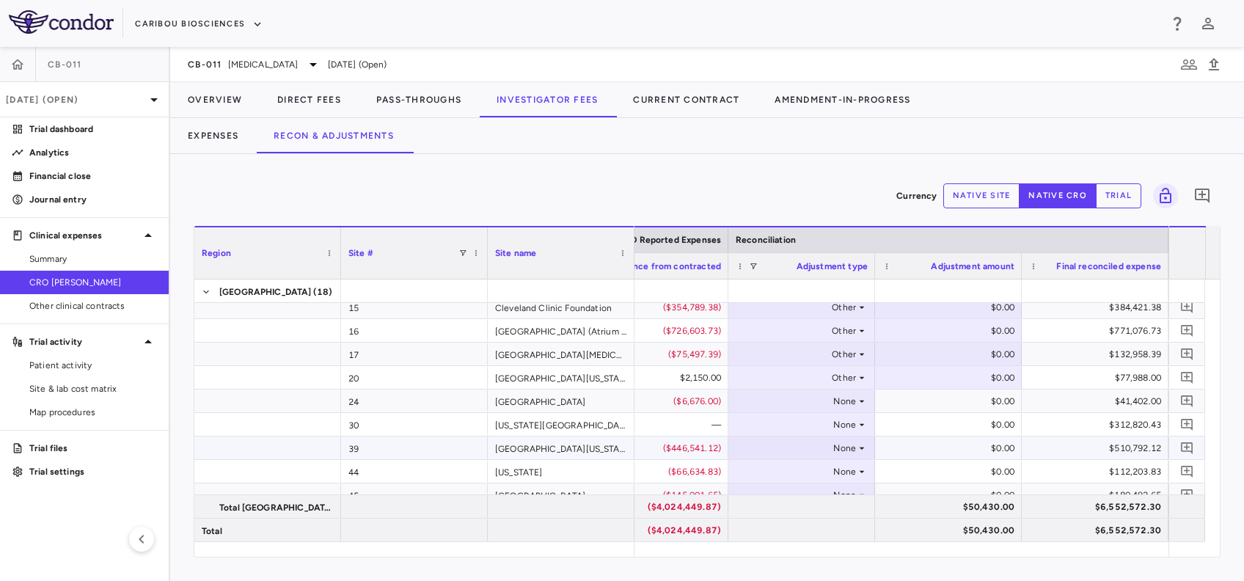
click at [845, 448] on div "None" at bounding box center [798, 447] width 114 height 23
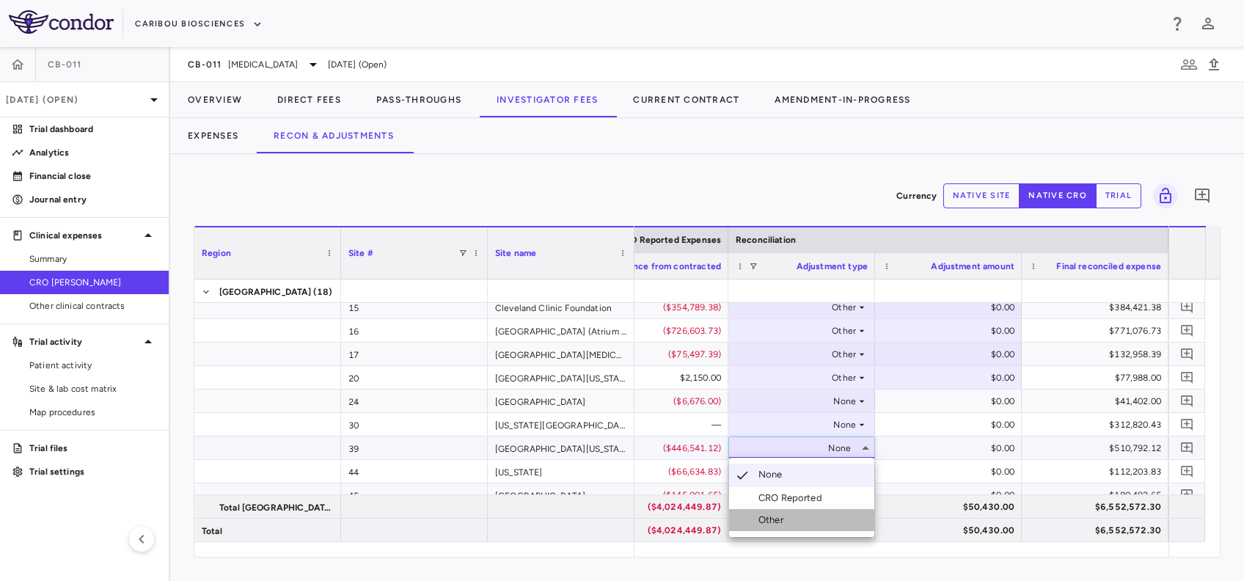
click at [780, 521] on div "Other" at bounding box center [773, 519] width 31 height 13
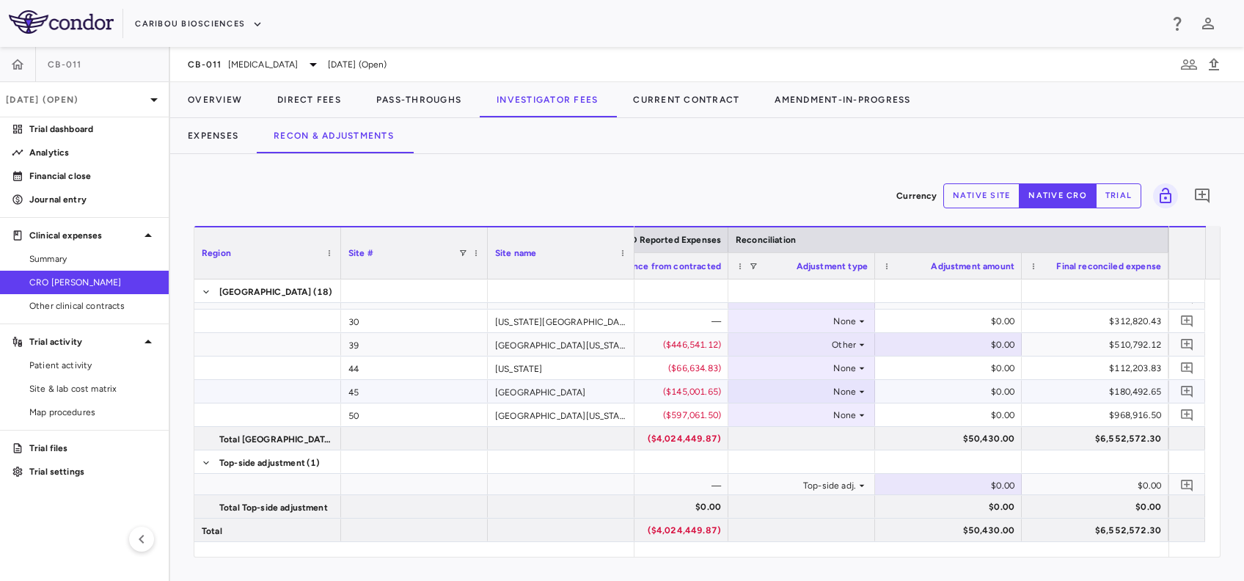
scroll to position [299, 0]
click at [845, 411] on div "None" at bounding box center [798, 414] width 114 height 23
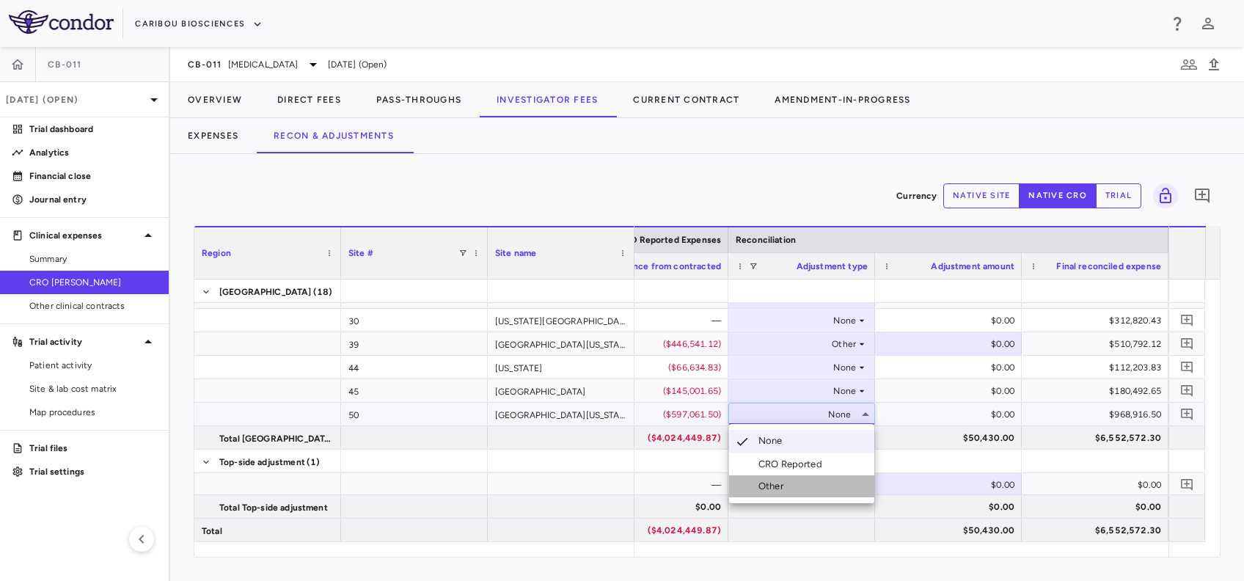
click at [782, 494] on li "Other" at bounding box center [801, 486] width 145 height 22
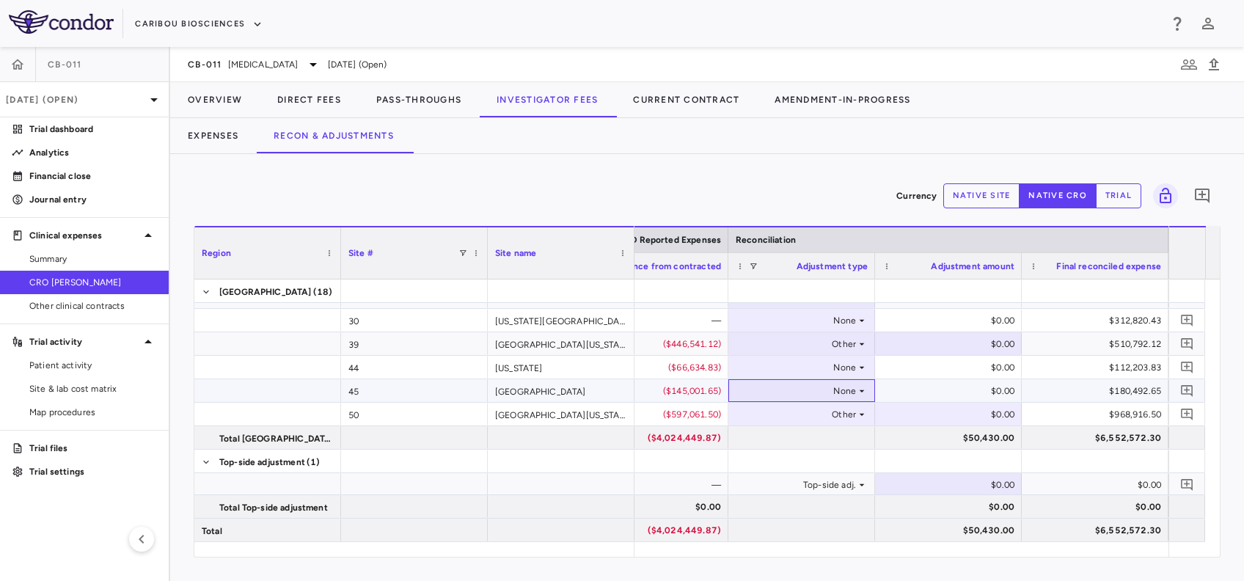
click at [853, 390] on div "None" at bounding box center [798, 390] width 114 height 23
click at [854, 389] on div "None" at bounding box center [798, 390] width 114 height 23
click at [798, 462] on li "Other" at bounding box center [801, 463] width 145 height 22
click at [848, 358] on div "None" at bounding box center [798, 367] width 114 height 23
click at [856, 365] on icon at bounding box center [862, 367] width 12 height 12
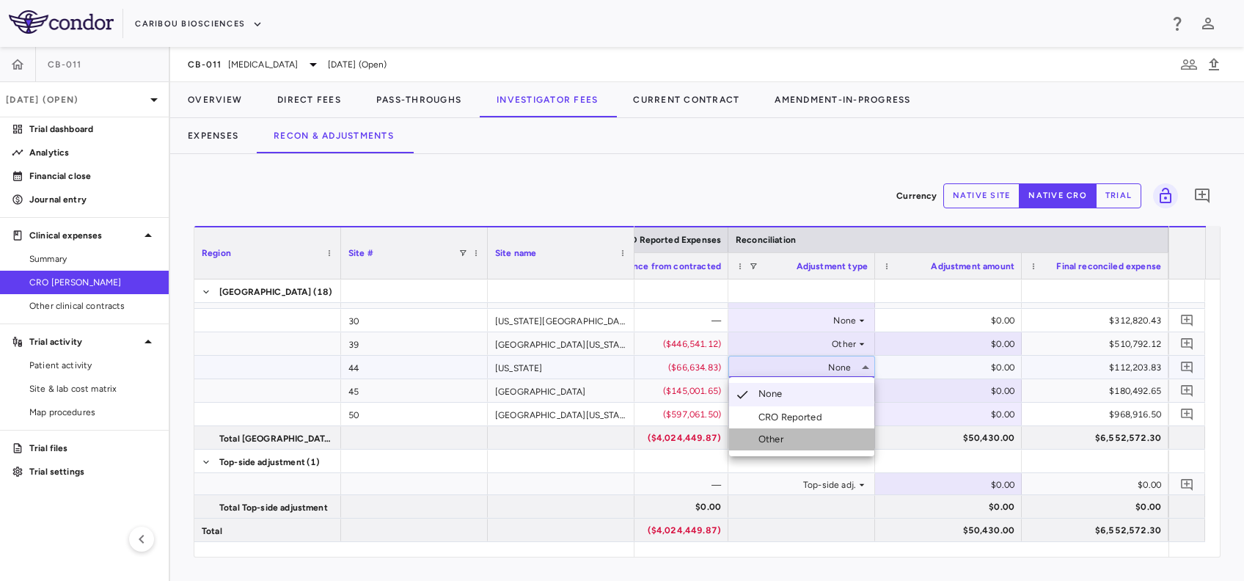
click at [780, 444] on div "Other" at bounding box center [773, 439] width 31 height 13
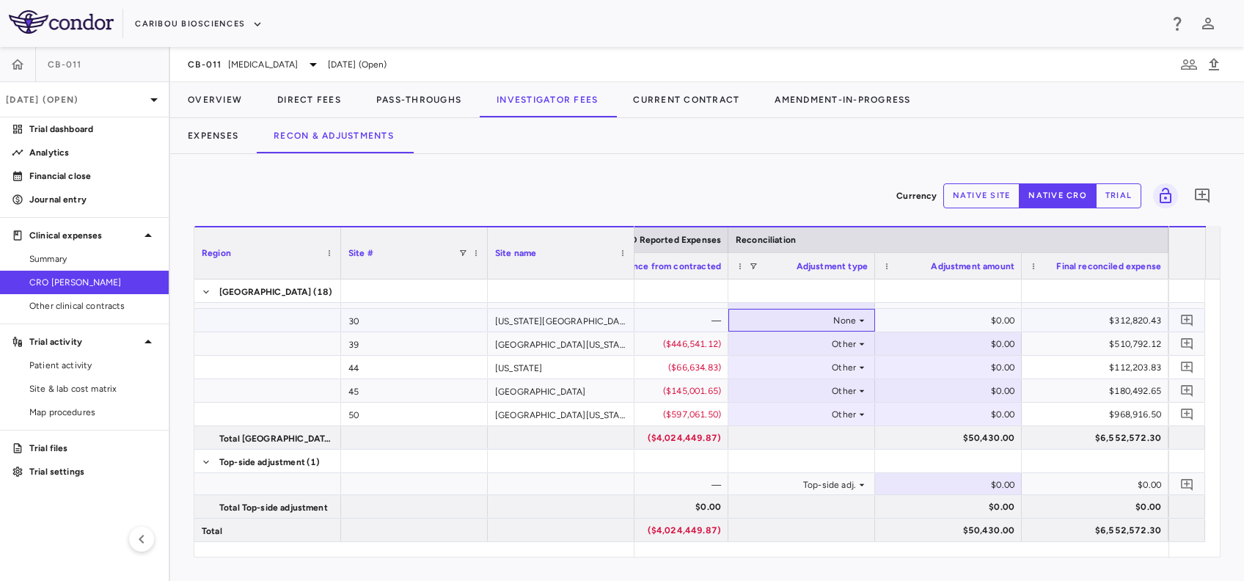
click at [846, 317] on div "None" at bounding box center [798, 320] width 114 height 23
click at [790, 372] on li "Other" at bounding box center [801, 370] width 145 height 22
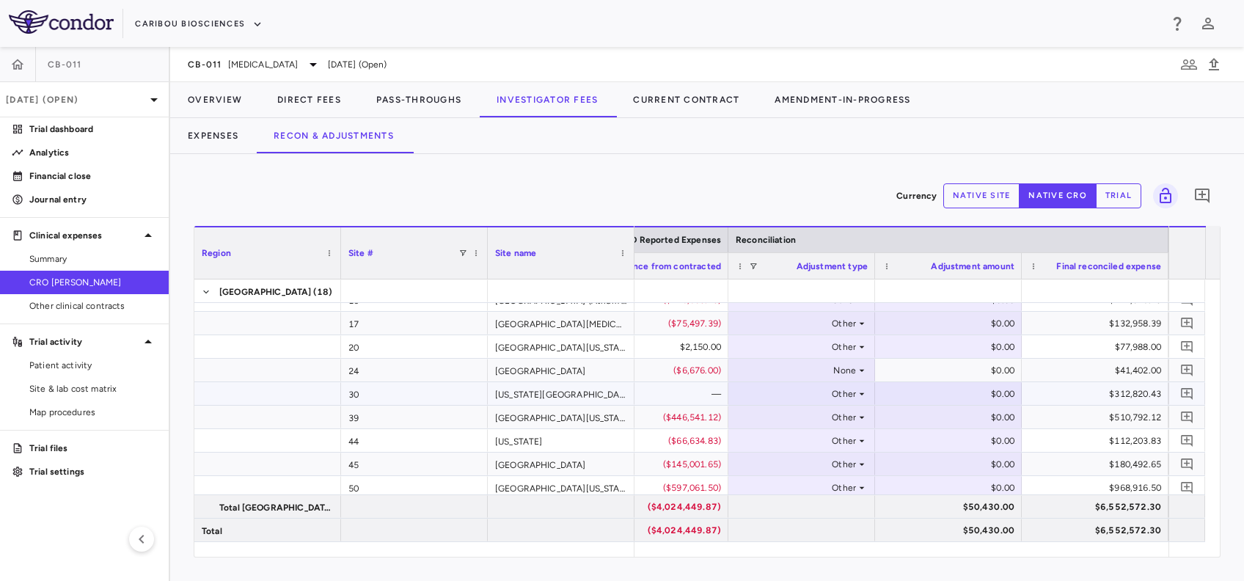
scroll to position [202, 0]
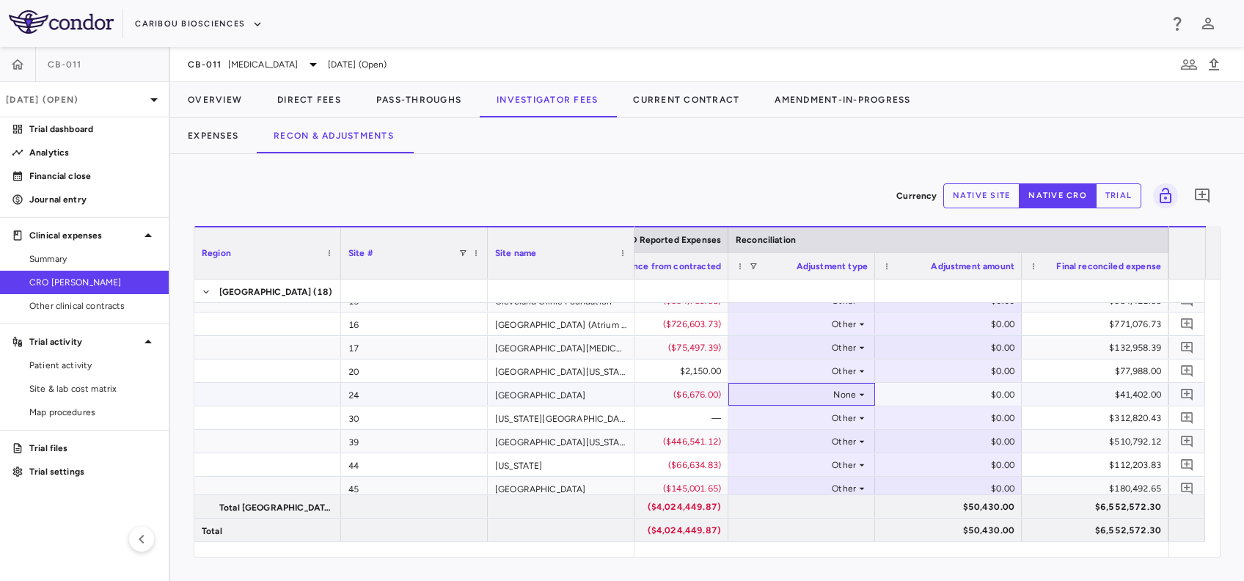
click at [848, 393] on div "None" at bounding box center [798, 394] width 114 height 23
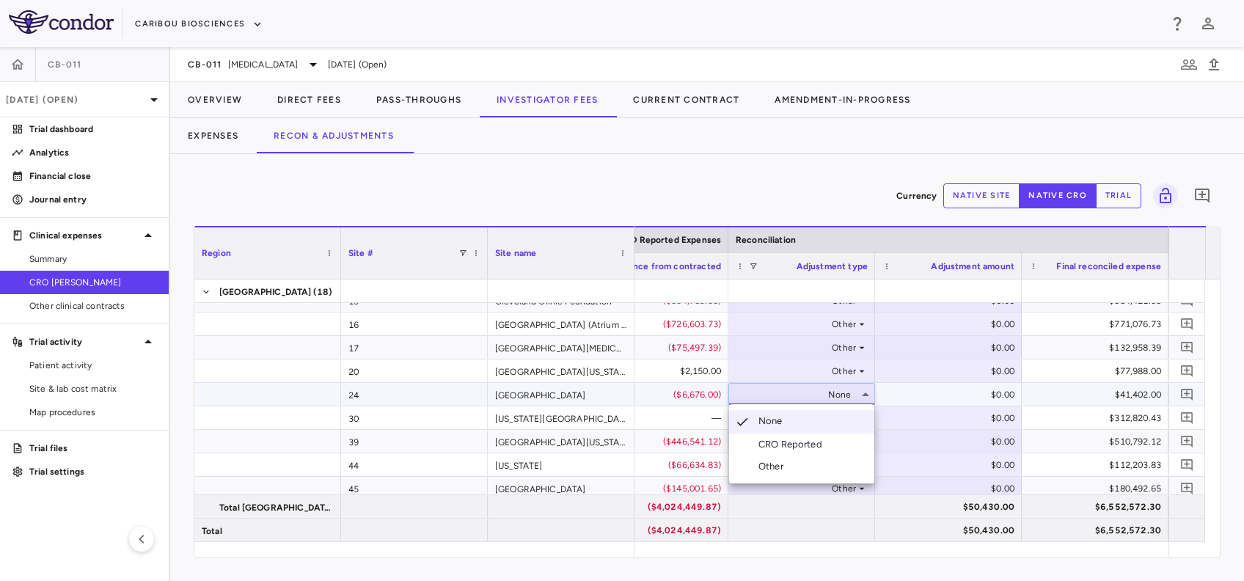
click at [789, 466] on div "Other" at bounding box center [773, 466] width 31 height 13
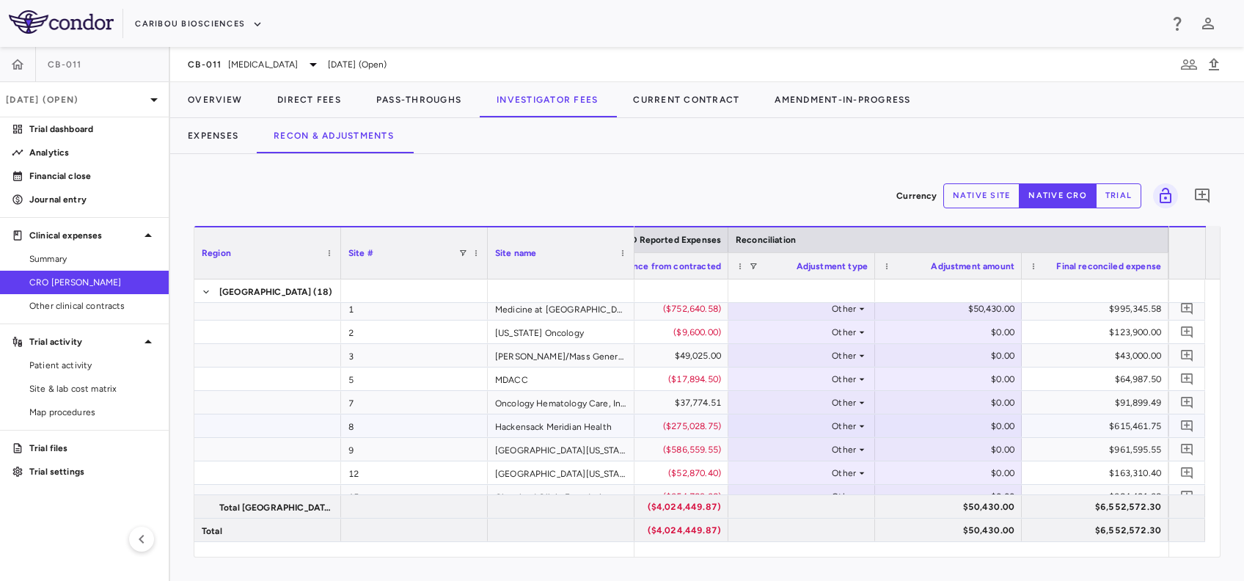
scroll to position [0, 0]
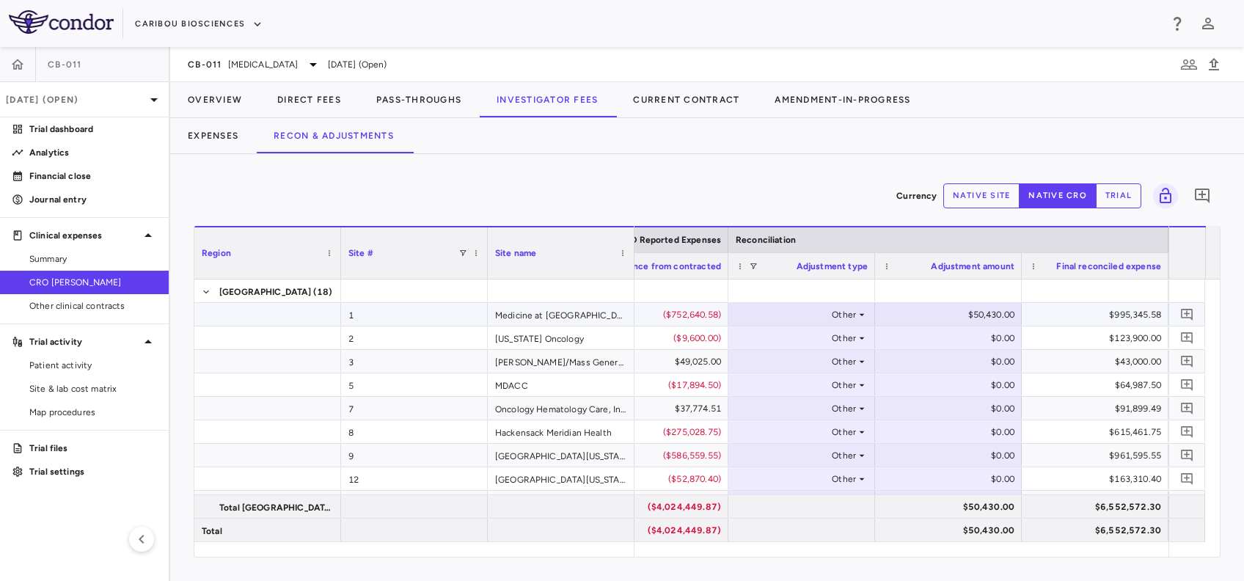
click at [1042, 313] on div "$995,345.58" at bounding box center [1098, 314] width 126 height 23
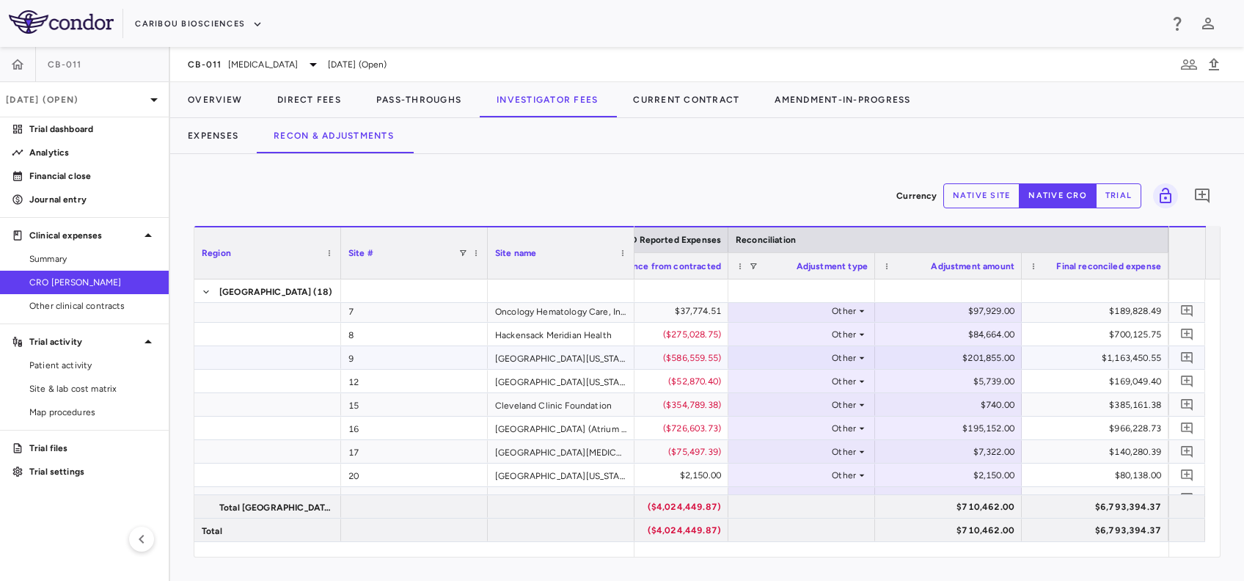
click at [949, 360] on div "$201,855.00" at bounding box center [951, 357] width 126 height 23
type input "*******"
click at [945, 431] on div "$195,152.00" at bounding box center [951, 427] width 126 height 23
click at [945, 431] on input "******" at bounding box center [958, 429] width 123 height 24
type input "*******"
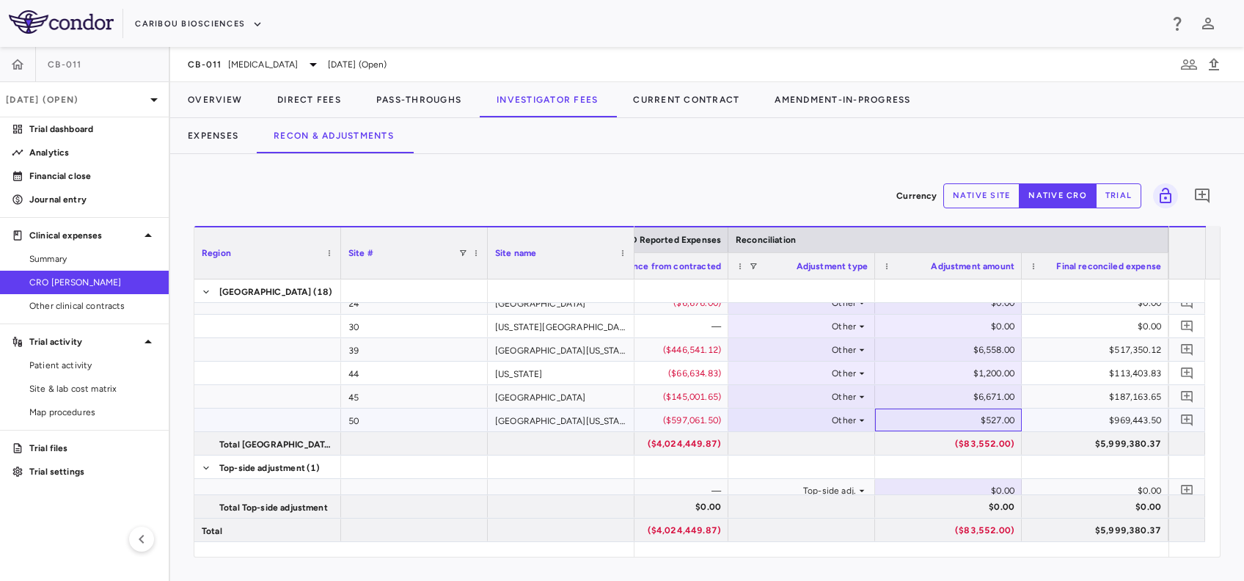
click at [962, 422] on div "$527.00" at bounding box center [951, 419] width 126 height 23
click at [967, 422] on input "***" at bounding box center [958, 421] width 123 height 24
type input "****"
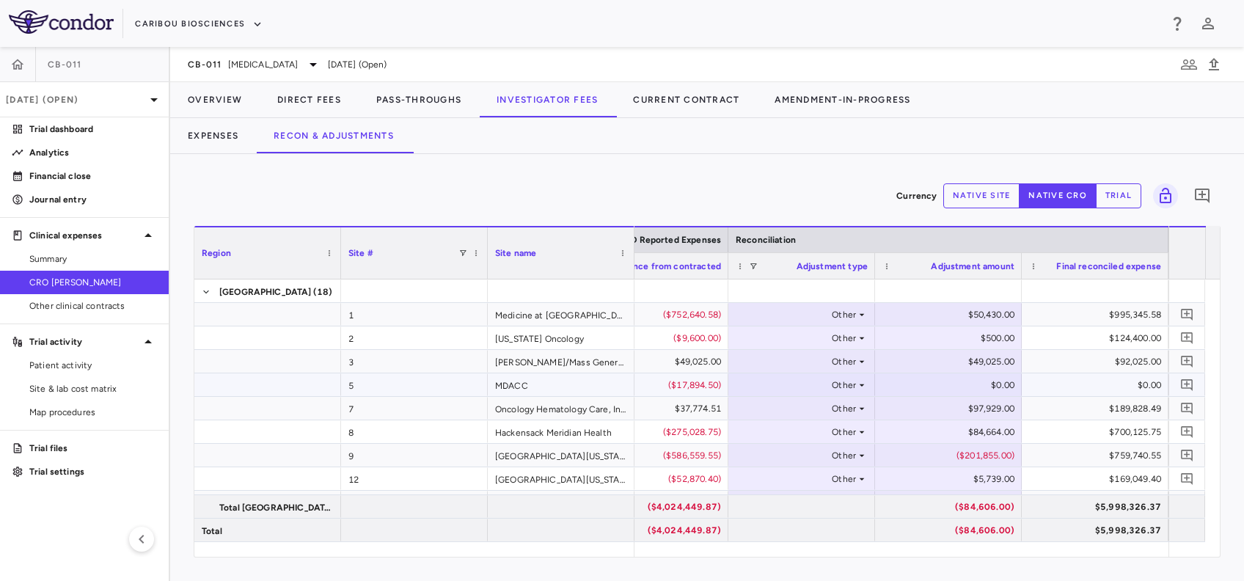
click at [822, 384] on div "Other" at bounding box center [798, 384] width 114 height 23
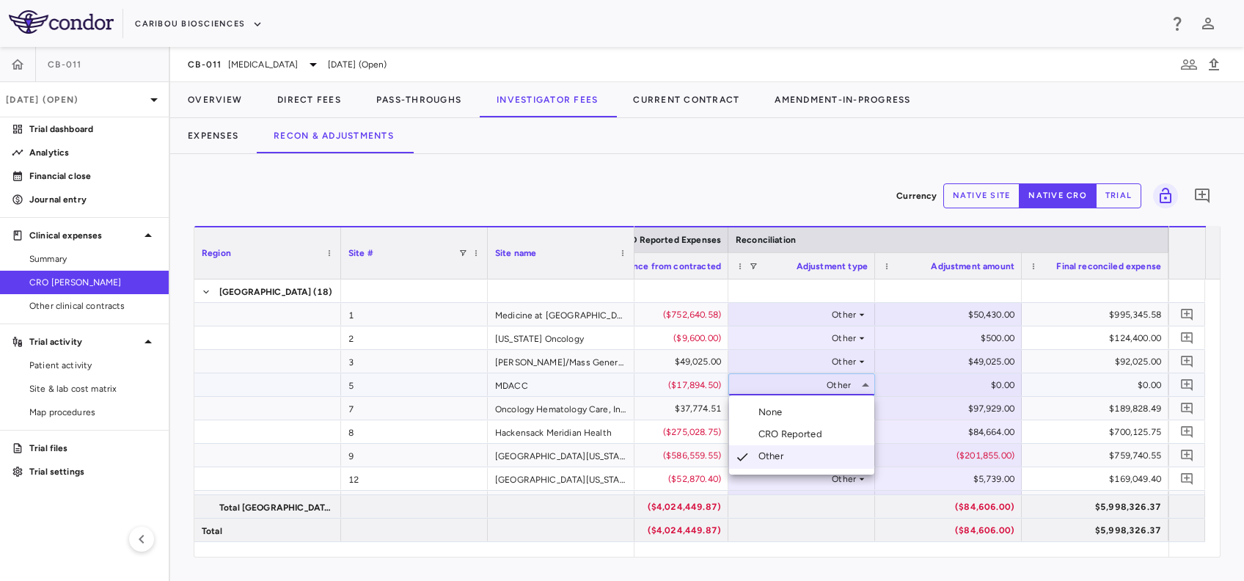
click at [796, 411] on li "None" at bounding box center [801, 412] width 145 height 22
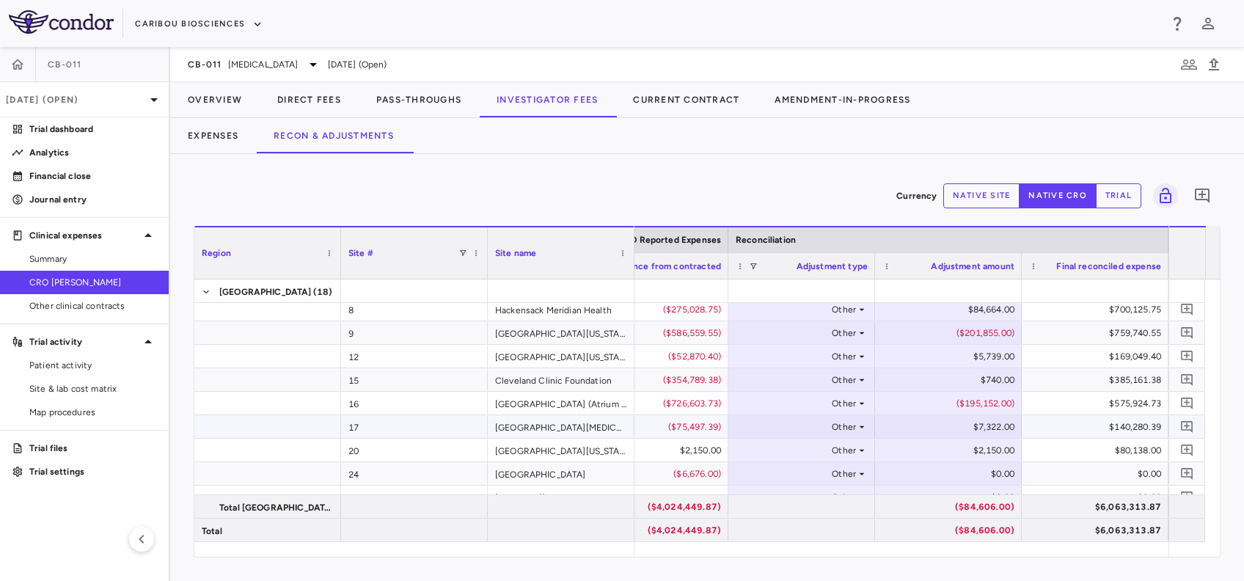
scroll to position [195, 0]
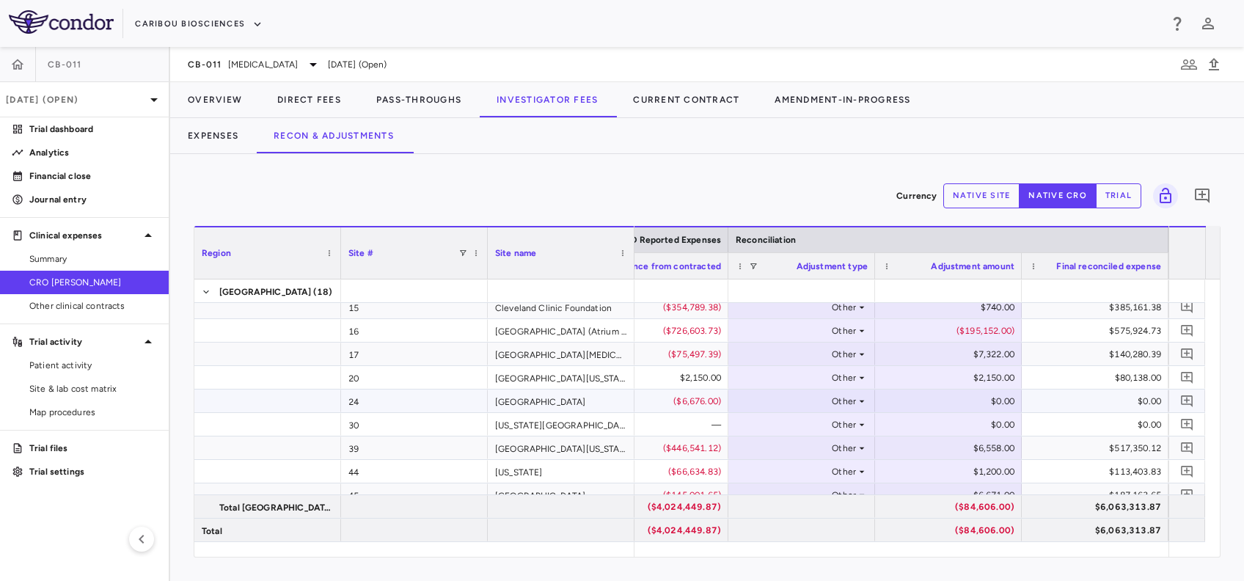
click at [921, 399] on div "$0.00" at bounding box center [951, 400] width 126 height 23
click at [840, 397] on div "Other" at bounding box center [798, 400] width 114 height 23
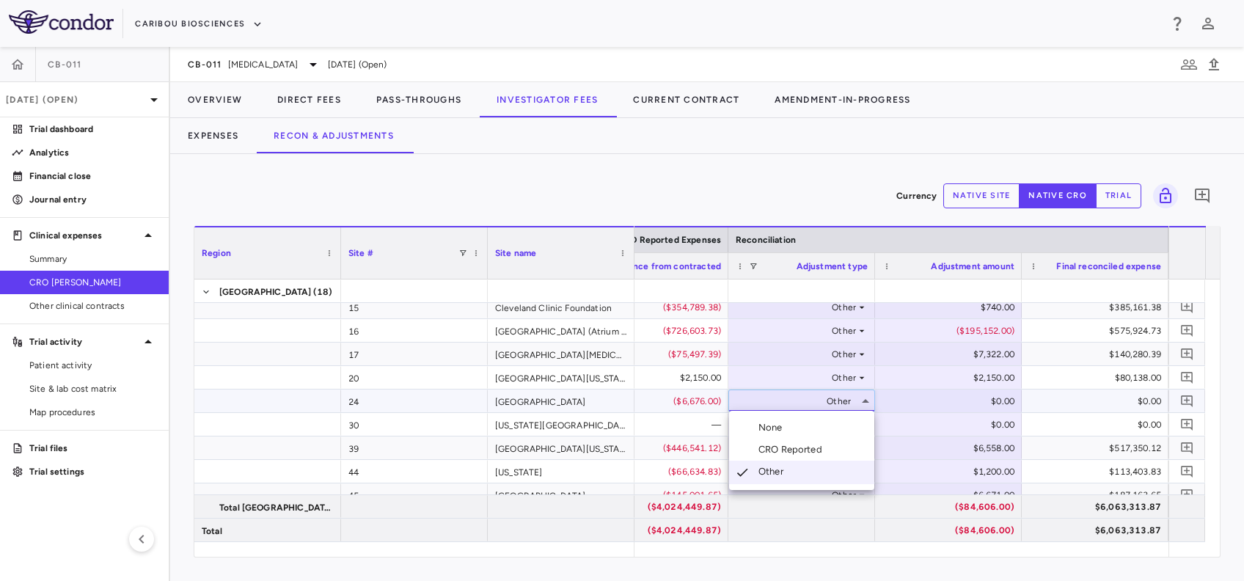
click at [793, 429] on li "None" at bounding box center [801, 427] width 145 height 22
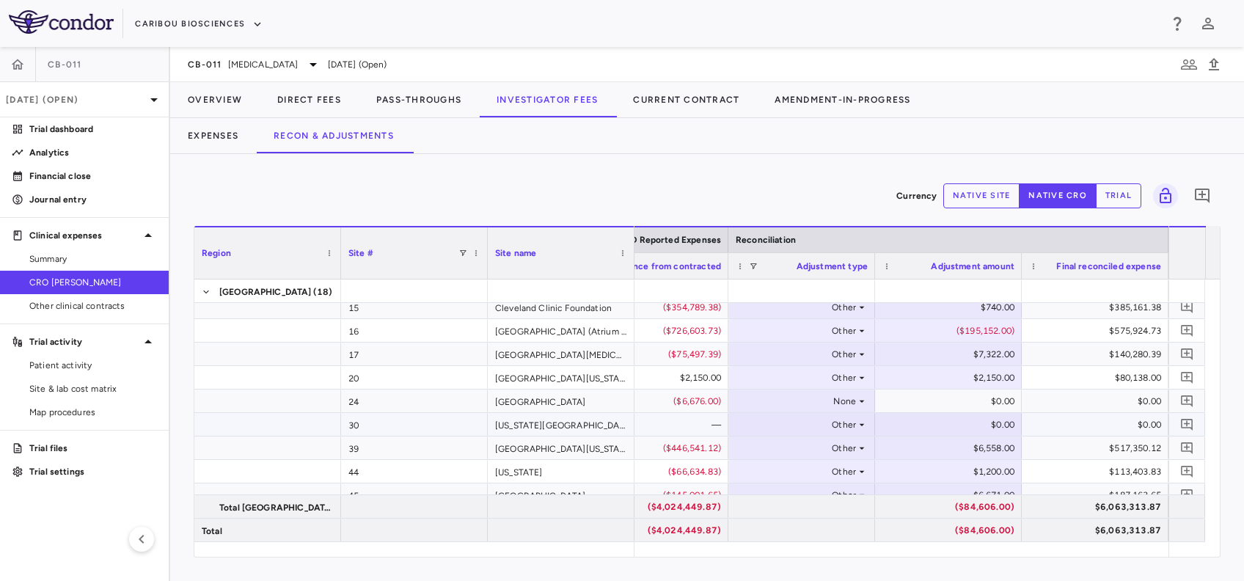
click at [839, 424] on div "Other" at bounding box center [798, 424] width 114 height 23
click at [785, 450] on div "None" at bounding box center [773, 450] width 30 height 13
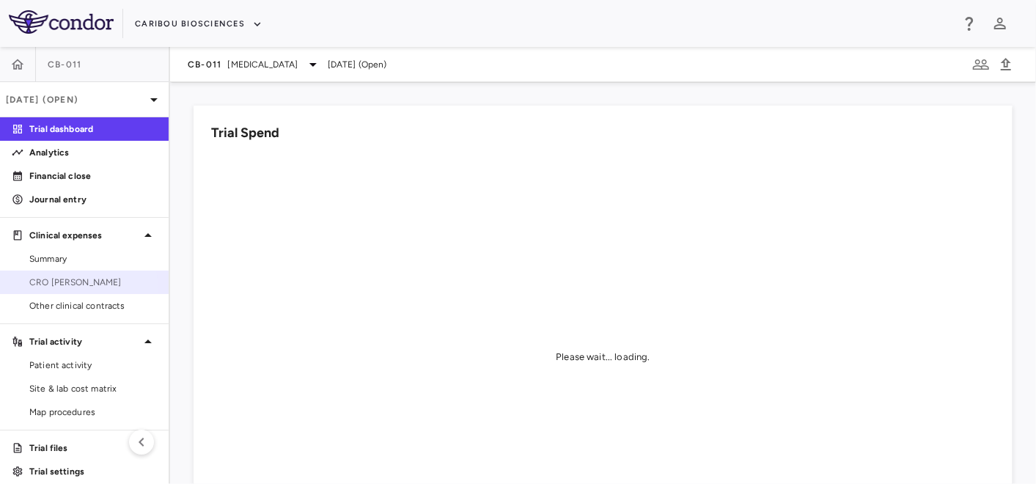
click at [38, 291] on link "CRO [PERSON_NAME]" at bounding box center [84, 282] width 169 height 22
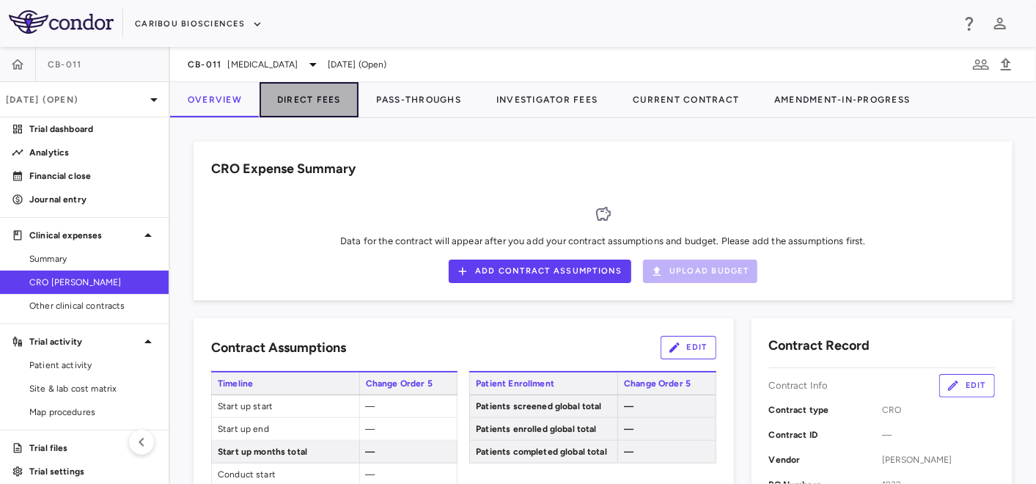
click at [294, 96] on button "Direct Fees" at bounding box center [309, 99] width 99 height 35
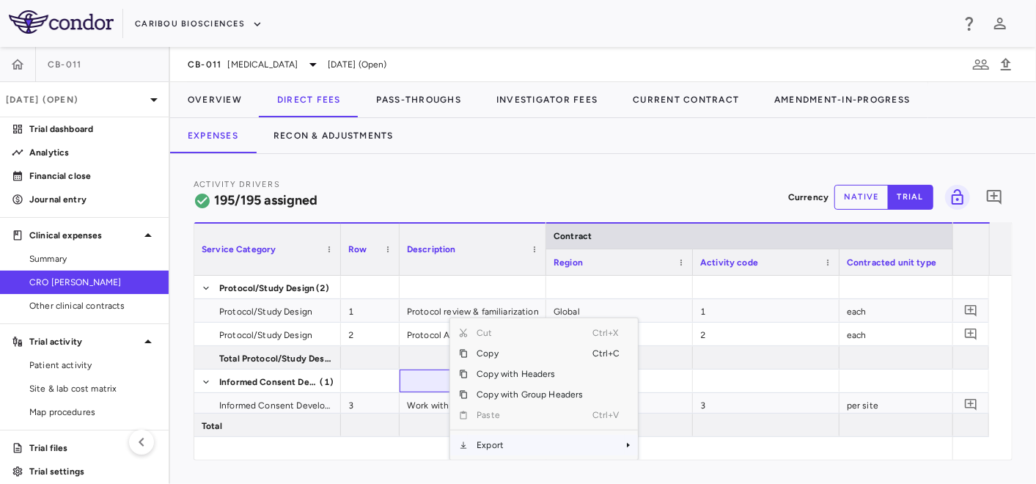
click at [500, 446] on span "Export" at bounding box center [530, 445] width 124 height 21
click at [592, 440] on span "Context Menu" at bounding box center [608, 445] width 32 height 21
click at [675, 445] on span "Excel Export" at bounding box center [686, 445] width 69 height 21
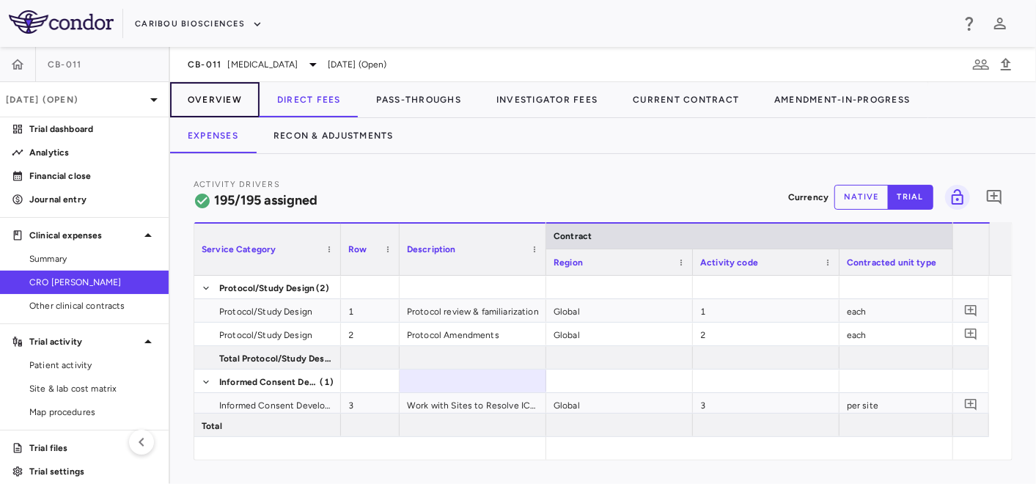
click at [225, 98] on button "Overview" at bounding box center [214, 99] width 89 height 35
